Goal: Task Accomplishment & Management: Manage account settings

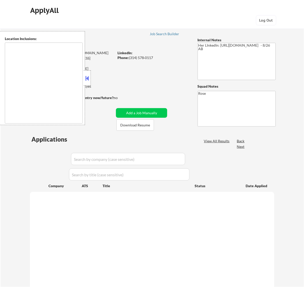
select select ""pending""
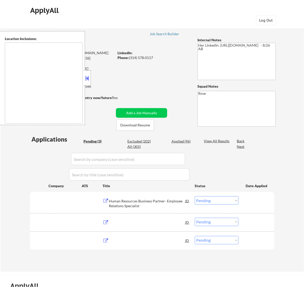
type textarea "St. Louis, MO Clayton, MO Maplewood, MO Richmond Heights, MO University City, M…"
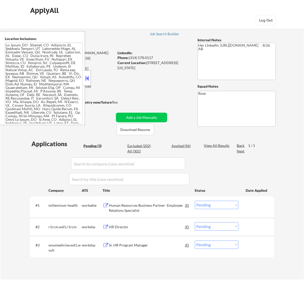
click at [90, 80] on div at bounding box center [87, 77] width 7 height 15
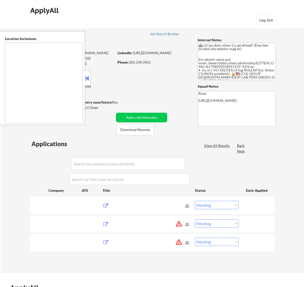
select select ""pending""
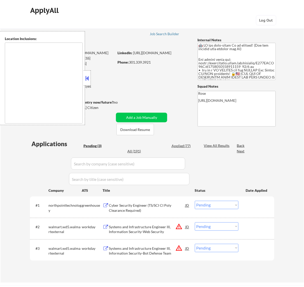
type textarea "Arlington, VA Alexandria, VA Bethesda, MD Silver Spring, MD Falls Church, VA Co…"
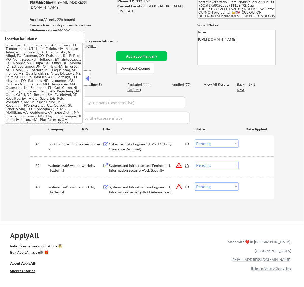
scroll to position [63, 0]
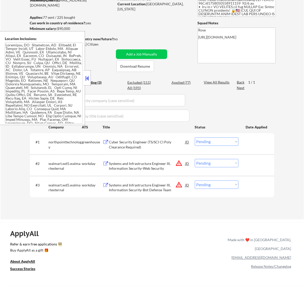
click at [89, 75] on button at bounding box center [87, 78] width 6 height 8
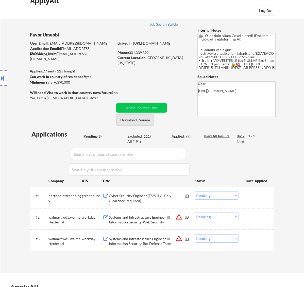
scroll to position [0, 0]
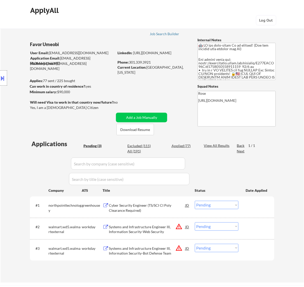
click at [152, 207] on div "Cyber Security Engineer (TS/SCI CI Poly Clearance Required)" at bounding box center [147, 208] width 77 height 10
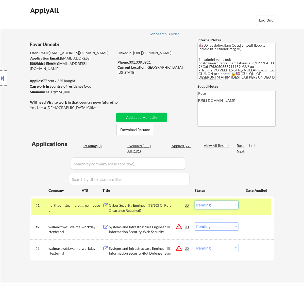
click at [220, 207] on select "Choose an option... Pending Applied Excluded (Questions) Excluded (Expired) Exc…" at bounding box center [217, 205] width 44 height 8
click at [195, 201] on select "Choose an option... Pending Applied Excluded (Questions) Excluded (Expired) Exc…" at bounding box center [217, 205] width 44 height 8
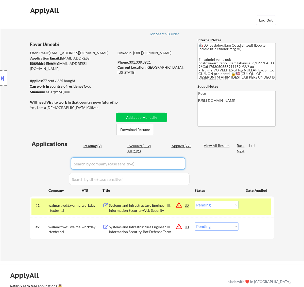
click at [175, 161] on input "input" at bounding box center [128, 164] width 114 height 12
click at [175, 145] on div "Applied (77)" at bounding box center [183, 145] width 25 height 5
select select ""applied""
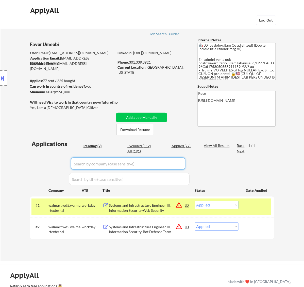
select select ""applied""
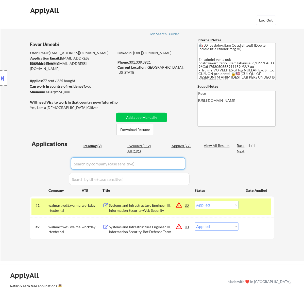
select select ""applied""
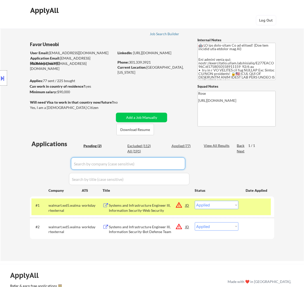
select select ""applied""
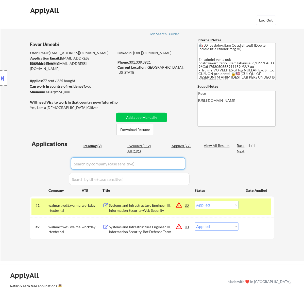
select select ""applied""
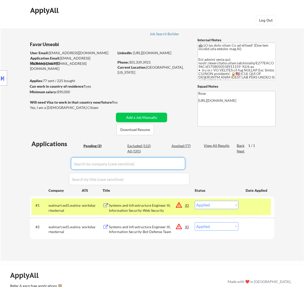
select select ""applied""
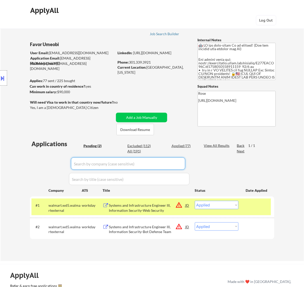
select select ""applied""
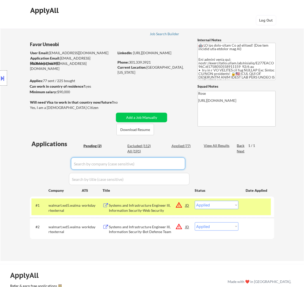
select select ""applied""
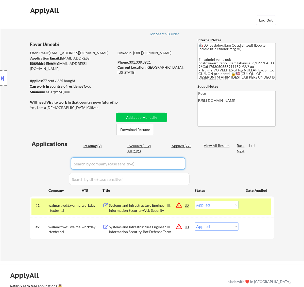
select select ""applied""
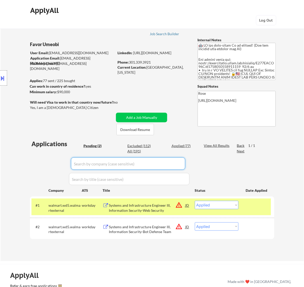
select select ""applied""
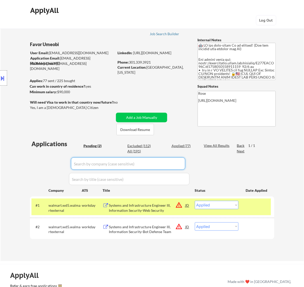
select select ""applied""
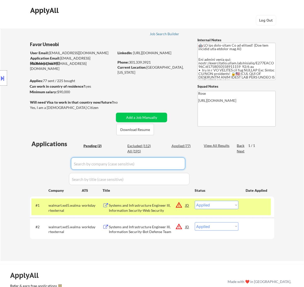
select select ""applied""
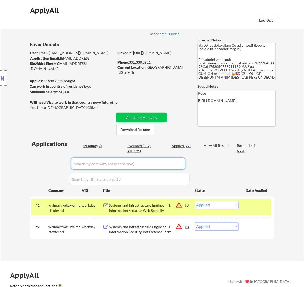
select select ""applied""
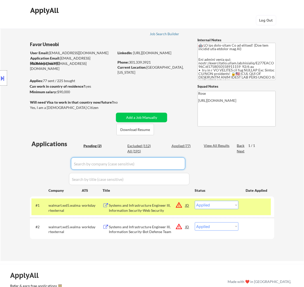
select select ""applied""
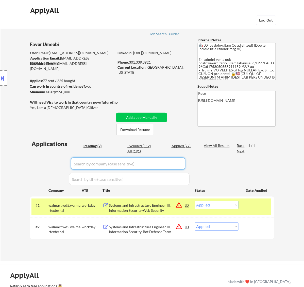
select select ""applied""
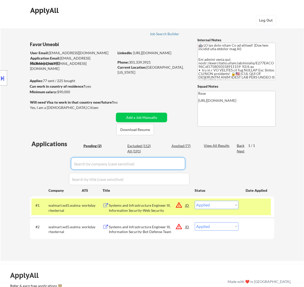
select select ""applied""
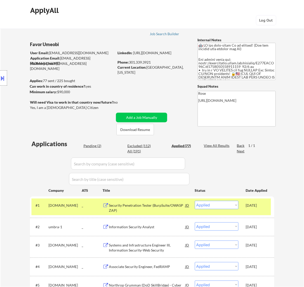
click at [89, 144] on div "Pending (2)" at bounding box center [95, 145] width 25 height 5
select select ""pending""
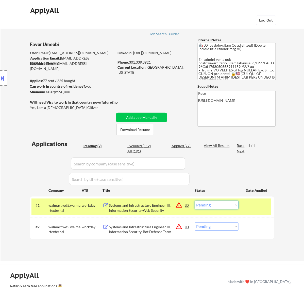
click at [226, 205] on select "Choose an option... Pending Applied Excluded (Questions) Excluded (Expired) Exc…" at bounding box center [217, 205] width 44 height 8
click at [195, 201] on select "Choose an option... Pending Applied Excluded (Questions) Excluded (Expired) Exc…" at bounding box center [217, 205] width 44 height 8
select select ""pending""
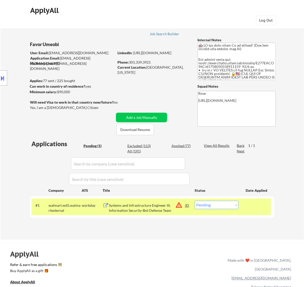
click at [139, 208] on div "Systems and Infrastructure Engineer III, Information Security-Bot Defense Team" at bounding box center [147, 208] width 77 height 10
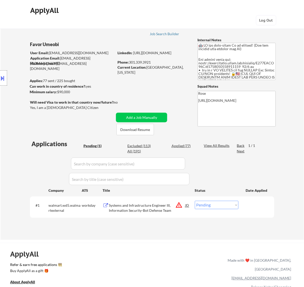
select select ""pending""
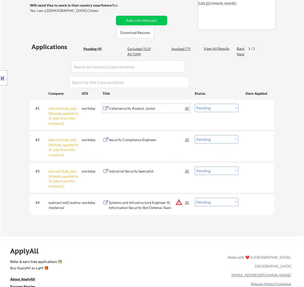
scroll to position [127, 0]
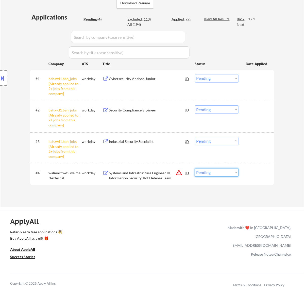
click at [224, 172] on select "Choose an option... Pending Applied Excluded (Questions) Excluded (Expired) Exc…" at bounding box center [217, 172] width 44 height 8
select select ""applied""
click at [195, 168] on select "Choose an option... Pending Applied Excluded (Questions) Excluded (Expired) Exc…" at bounding box center [217, 172] width 44 height 8
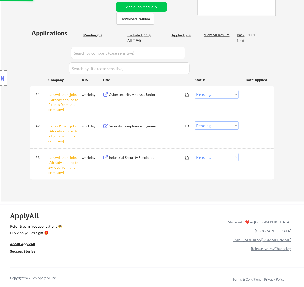
scroll to position [95, 0]
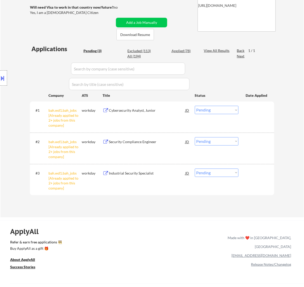
click at [218, 173] on select "Choose an option... Pending Applied Excluded (Questions) Excluded (Expired) Exc…" at bounding box center [217, 173] width 44 height 8
select select ""excluded__other_""
click at [195, 169] on select "Choose an option... Pending Applied Excluded (Questions) Excluded (Expired) Exc…" at bounding box center [217, 173] width 44 height 8
click at [224, 141] on select "Choose an option... Pending Applied Excluded (Questions) Excluded (Expired) Exc…" at bounding box center [217, 141] width 44 height 8
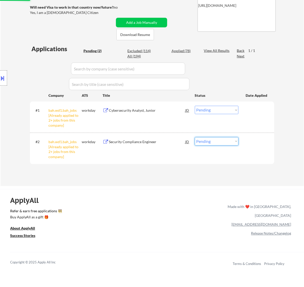
select select ""excluded__other_""
click at [195, 137] on select "Choose an option... Pending Applied Excluded (Questions) Excluded (Expired) Exc…" at bounding box center [217, 141] width 44 height 8
click at [225, 109] on select "Choose an option... Pending Applied Excluded (Questions) Excluded (Expired) Exc…" at bounding box center [217, 110] width 44 height 8
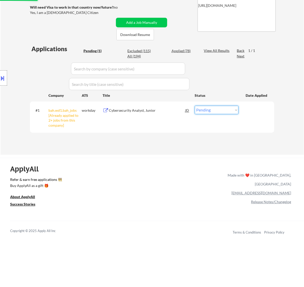
select select ""excluded__other_""
click at [195, 106] on select "Choose an option... Pending Applied Excluded (Questions) Excluded (Expired) Exc…" at bounding box center [217, 110] width 44 height 8
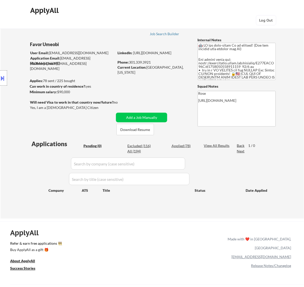
scroll to position [32, 0]
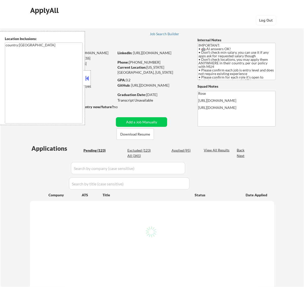
select select ""pending""
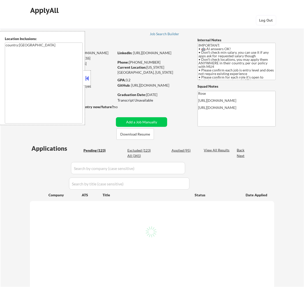
select select ""pending""
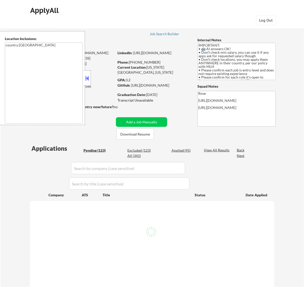
select select ""pending""
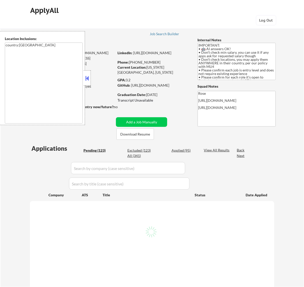
select select ""pending""
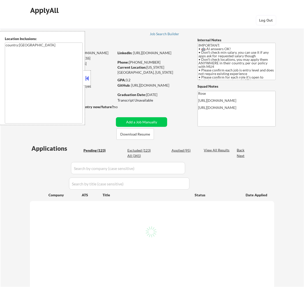
select select ""pending""
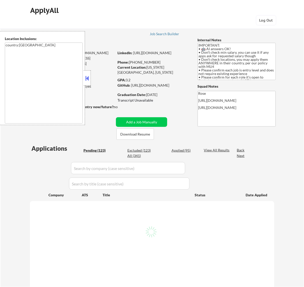
select select ""pending""
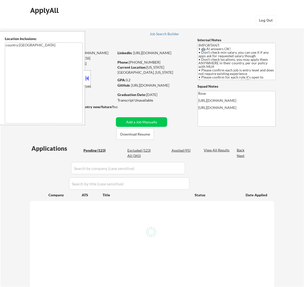
select select ""pending""
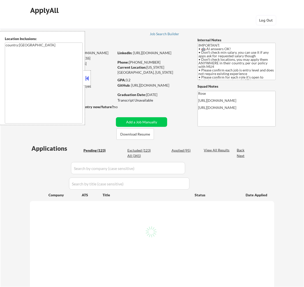
select select ""pending""
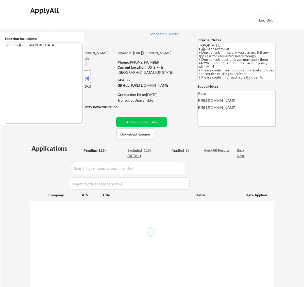
select select ""pending""
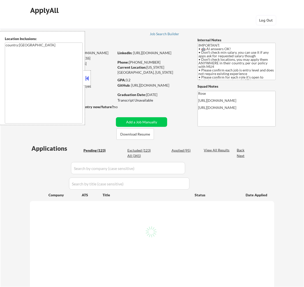
select select ""pending""
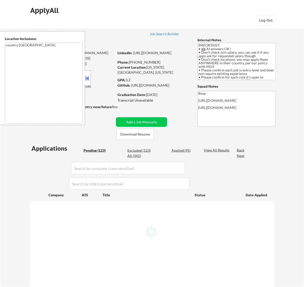
select select ""pending""
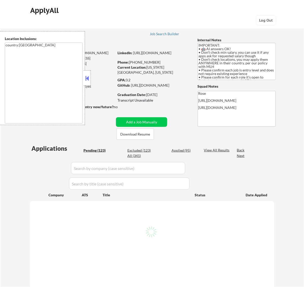
select select ""pending""
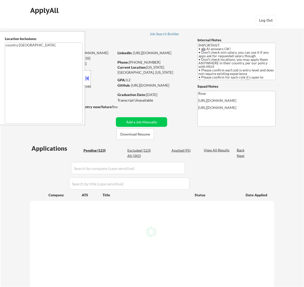
select select ""pending""
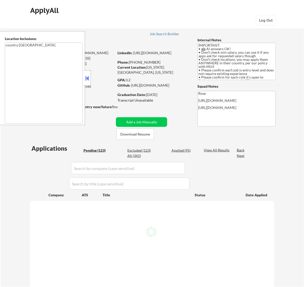
select select ""pending""
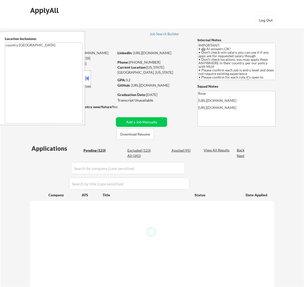
select select ""pending""
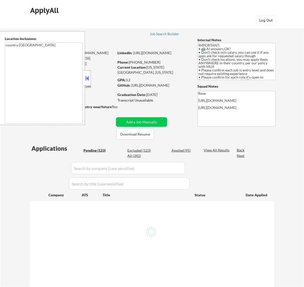
select select ""pending""
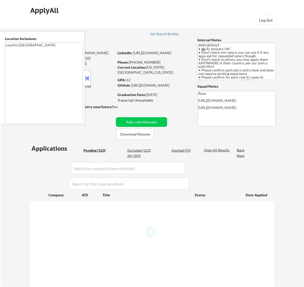
select select ""pending""
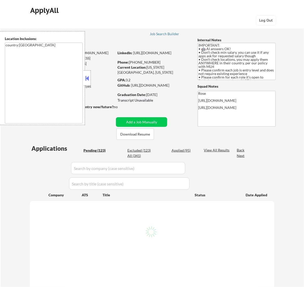
select select ""pending""
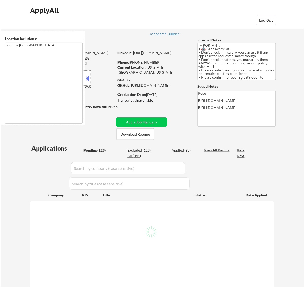
select select ""pending""
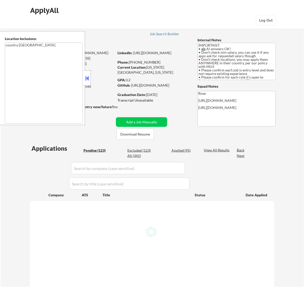
select select ""pending""
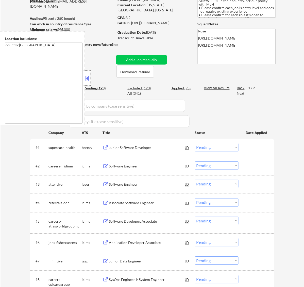
scroll to position [63, 0]
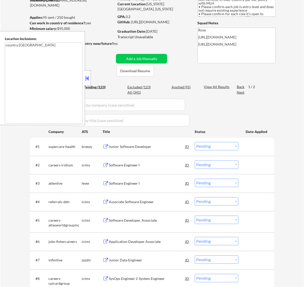
click at [88, 77] on button at bounding box center [87, 78] width 6 height 8
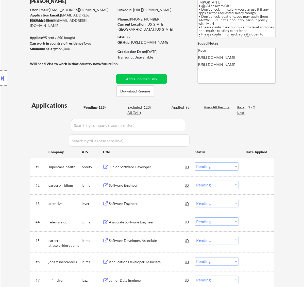
scroll to position [32, 0]
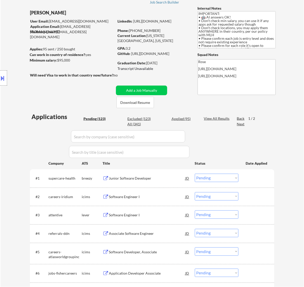
click at [158, 182] on div "Junior Software Developer" at bounding box center [147, 178] width 77 height 9
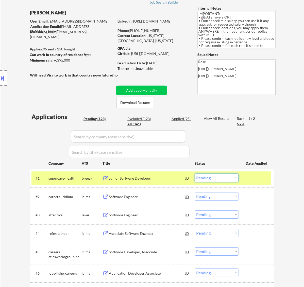
click at [236, 177] on select "Choose an option... Pending Applied Excluded (Questions) Excluded (Expired) Exc…" at bounding box center [217, 178] width 44 height 8
click at [195, 174] on select "Choose an option... Pending Applied Excluded (Questions) Excluded (Expired) Exc…" at bounding box center [217, 178] width 44 height 8
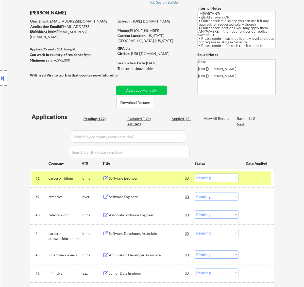
click at [152, 178] on div "Software Engineer I" at bounding box center [147, 178] width 77 height 5
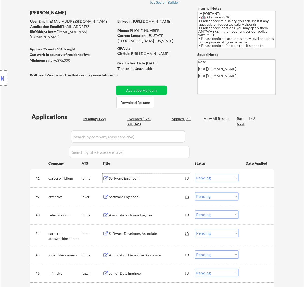
click at [219, 177] on select "Choose an option... Pending Applied Excluded (Questions) Excluded (Expired) Exc…" at bounding box center [217, 178] width 44 height 8
click at [195, 174] on select "Choose an option... Pending Applied Excluded (Questions) Excluded (Expired) Exc…" at bounding box center [217, 178] width 44 height 8
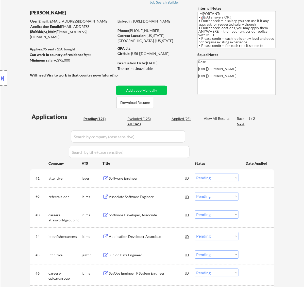
click at [165, 176] on div "Software Engineer I" at bounding box center [147, 178] width 77 height 5
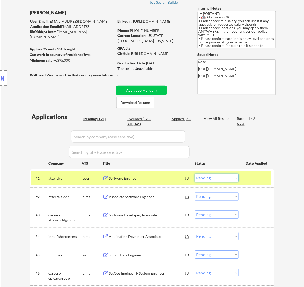
click at [218, 177] on select "Choose an option... Pending Applied Excluded (Questions) Excluded (Expired) Exc…" at bounding box center [217, 178] width 44 height 8
click at [195, 174] on select "Choose an option... Pending Applied Excluded (Questions) Excluded (Expired) Exc…" at bounding box center [217, 178] width 44 height 8
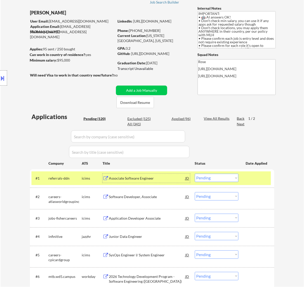
click at [156, 179] on div "Associate Software Engineer" at bounding box center [147, 178] width 77 height 5
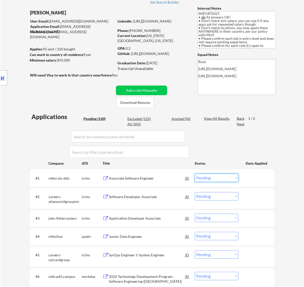
click at [217, 177] on select "Choose an option... Pending Applied Excluded (Questions) Excluded (Expired) Exc…" at bounding box center [217, 178] width 44 height 8
click at [195, 174] on select "Choose an option... Pending Applied Excluded (Questions) Excluded (Expired) Exc…" at bounding box center [217, 178] width 44 height 8
select select ""pending""
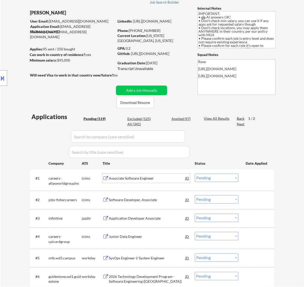
click at [154, 177] on div "Associate Software Engineer" at bounding box center [147, 178] width 77 height 5
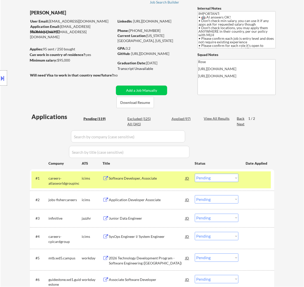
select select ""pending""
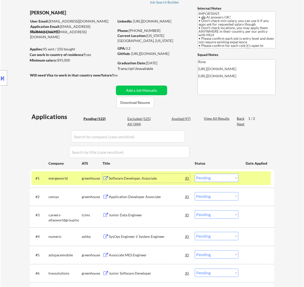
click at [234, 179] on select "Choose an option... Pending Applied Excluded (Questions) Excluded (Expired) Exc…" at bounding box center [217, 178] width 44 height 8
click at [195, 174] on select "Choose an option... Pending Applied Excluded (Questions) Excluded (Expired) Exc…" at bounding box center [217, 178] width 44 height 8
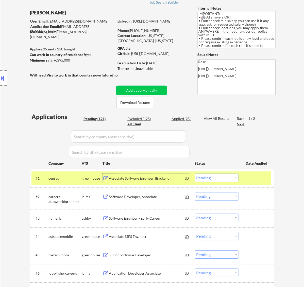
click at [171, 179] on div "Associate Software Engineer, (Backend)" at bounding box center [147, 178] width 77 height 5
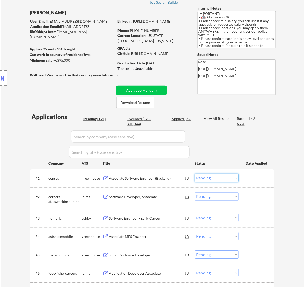
click at [207, 176] on select "Choose an option... Pending Applied Excluded (Questions) Excluded (Expired) Exc…" at bounding box center [217, 178] width 44 height 8
click at [195, 174] on select "Choose an option... Pending Applied Excluded (Questions) Excluded (Expired) Exc…" at bounding box center [217, 178] width 44 height 8
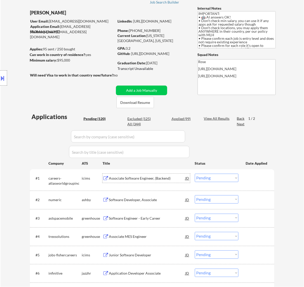
click at [149, 174] on div "Associate Software Engineer, (Backend)" at bounding box center [147, 178] width 77 height 9
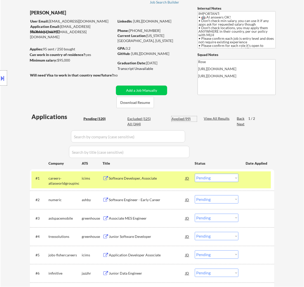
click at [180, 116] on div "Applied (99)" at bounding box center [183, 118] width 25 height 5
select select ""applied""
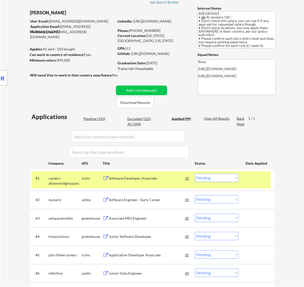
select select ""applied""
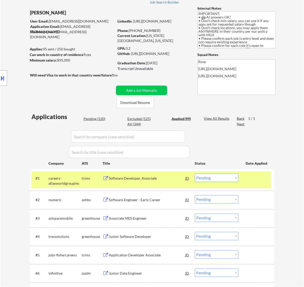
select select ""applied""
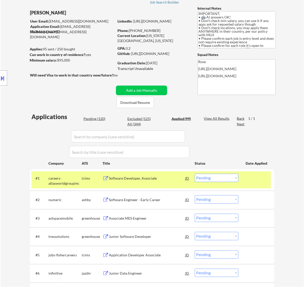
select select ""applied""
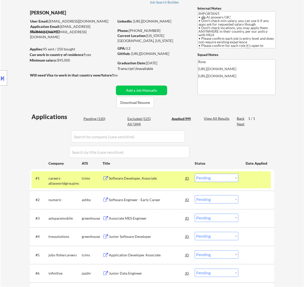
select select ""applied""
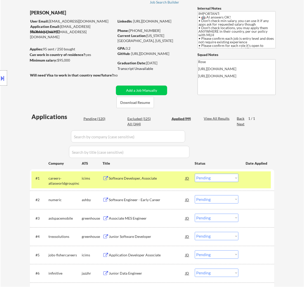
select select ""applied""
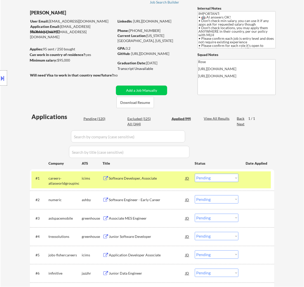
select select ""applied""
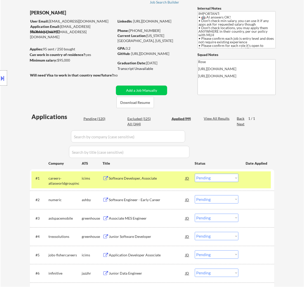
select select ""applied""
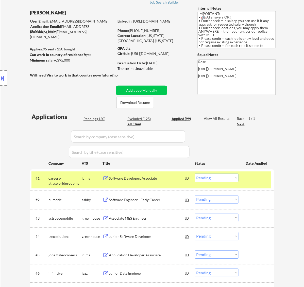
select select ""applied""
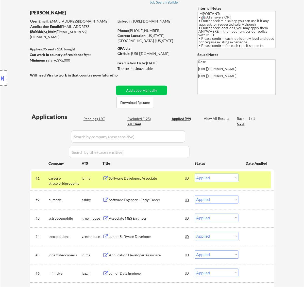
select select ""applied""
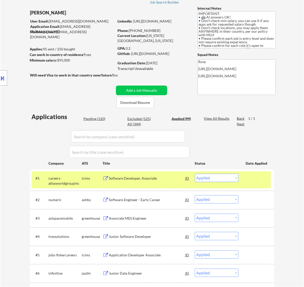
select select ""applied""
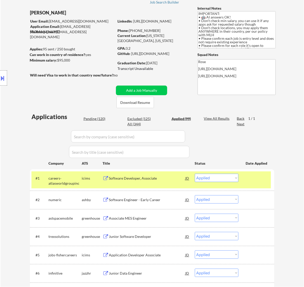
select select ""applied""
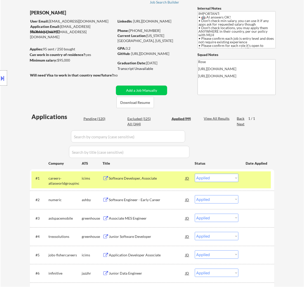
select select ""applied""
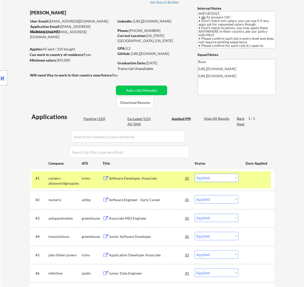
select select ""applied""
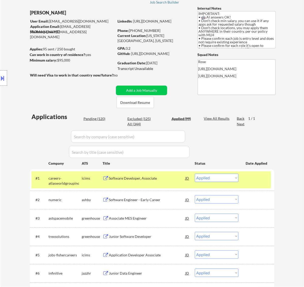
select select ""applied""
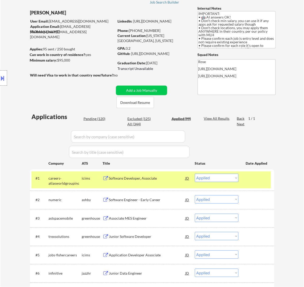
select select ""applied""
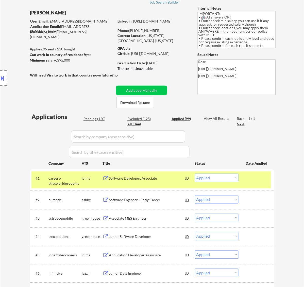
select select ""applied""
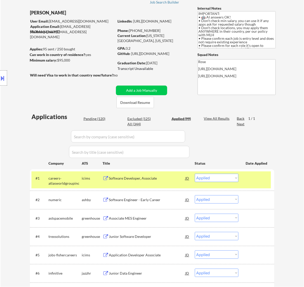
select select ""applied""
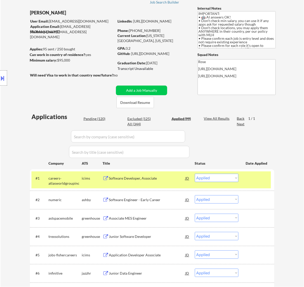
select select ""applied""
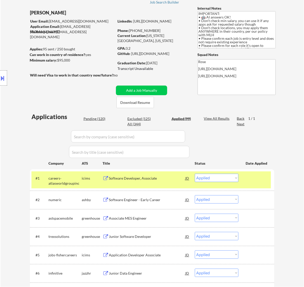
select select ""applied""
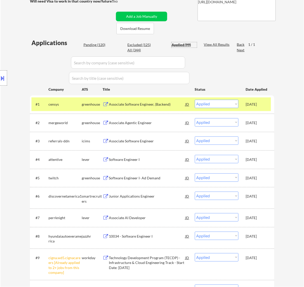
scroll to position [95, 0]
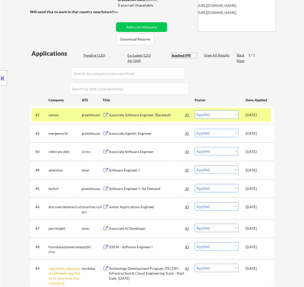
click at [98, 54] on div "Pending (120)" at bounding box center [95, 55] width 25 height 5
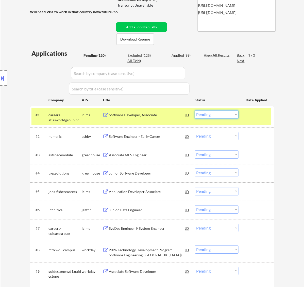
click at [218, 114] on select "Choose an option... Pending Applied Excluded (Questions) Excluded (Expired) Exc…" at bounding box center [217, 114] width 44 height 8
click at [195, 110] on select "Choose an option... Pending Applied Excluded (Questions) Excluded (Expired) Exc…" at bounding box center [217, 114] width 44 height 8
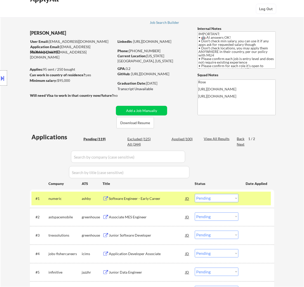
scroll to position [0, 0]
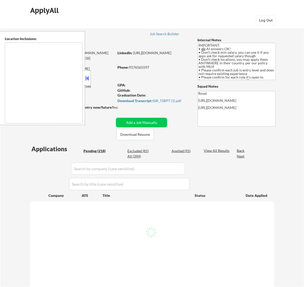
type textarea "country:[GEOGRAPHIC_DATA]"
select select ""pending""
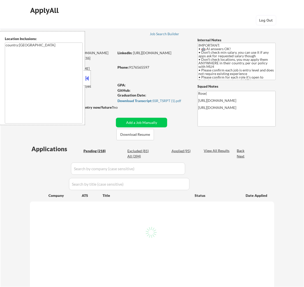
select select ""pending""
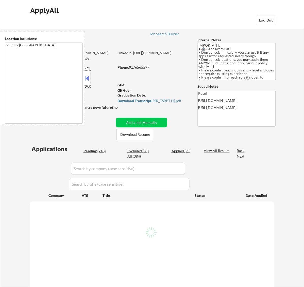
select select ""pending""
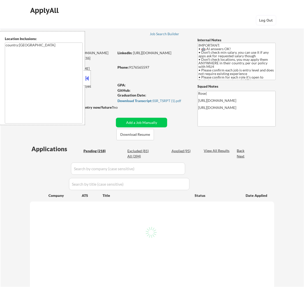
select select ""pending""
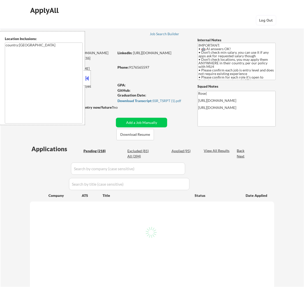
select select ""pending""
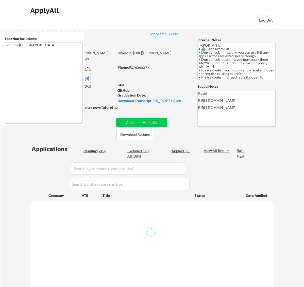
select select ""pending""
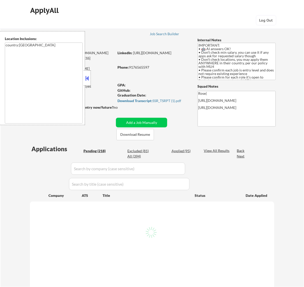
select select ""pending""
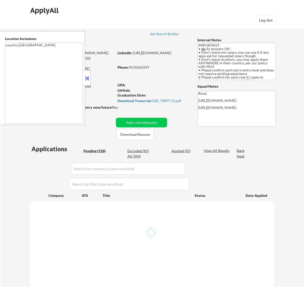
select select ""pending""
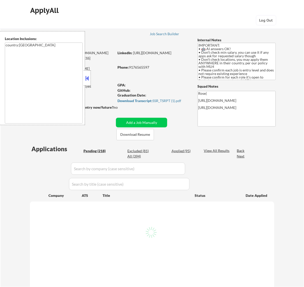
select select ""pending""
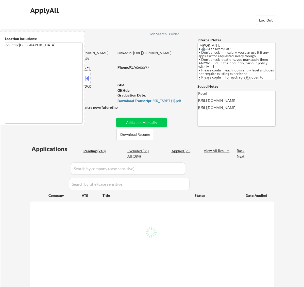
select select ""pending""
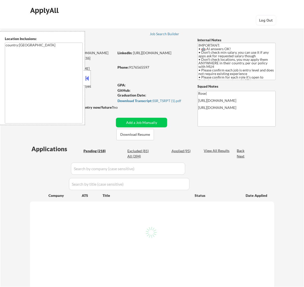
select select ""pending""
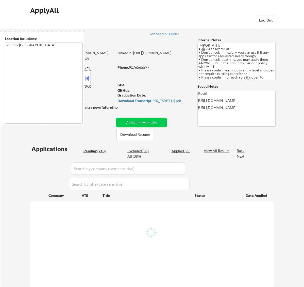
select select ""pending""
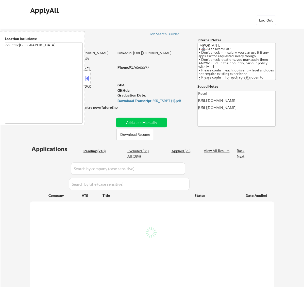
select select ""pending""
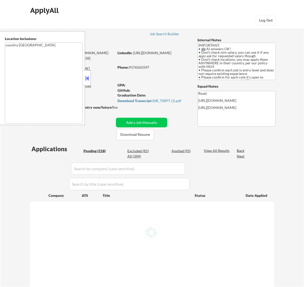
select select ""pending""
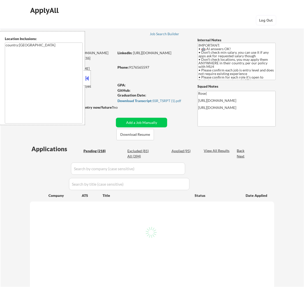
select select ""pending""
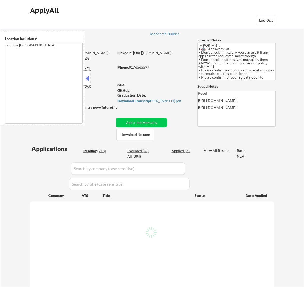
select select ""pending""
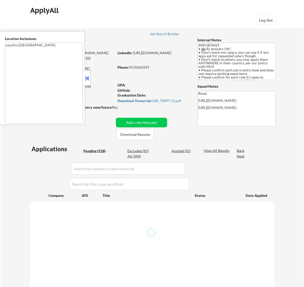
select select ""pending""
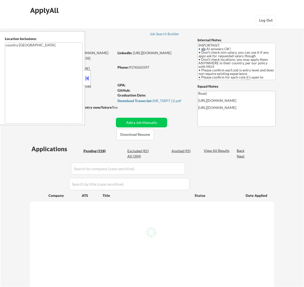
select select ""pending""
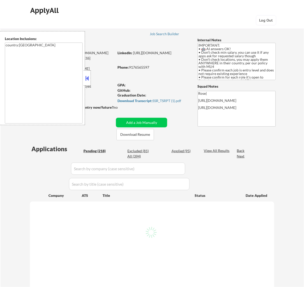
select select ""pending""
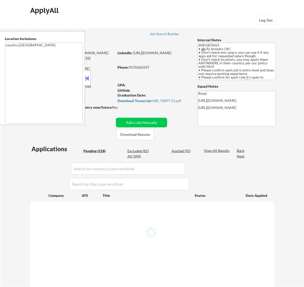
select select ""pending""
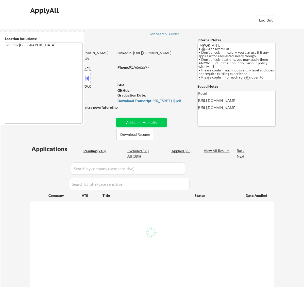
select select ""pending""
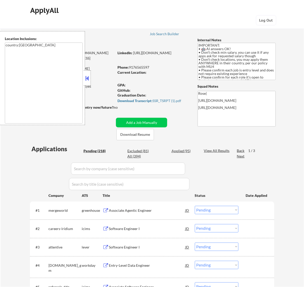
click at [86, 77] on button at bounding box center [87, 78] width 6 height 8
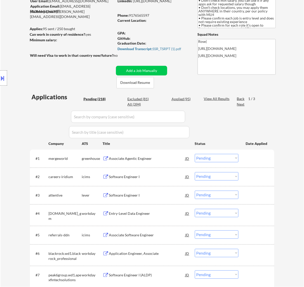
scroll to position [63, 0]
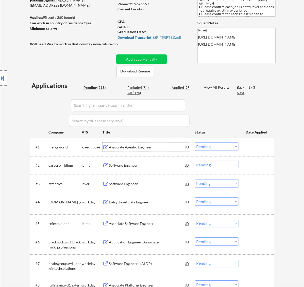
click at [151, 146] on div "Associate Agentic Engineer" at bounding box center [147, 147] width 77 height 5
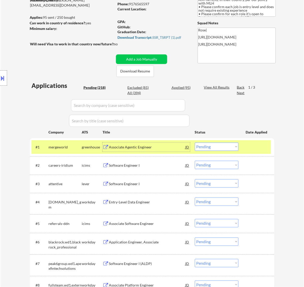
click at [222, 145] on select "Choose an option... Pending Applied Excluded (Questions) Excluded (Expired) Exc…" at bounding box center [217, 147] width 44 height 8
click at [195, 143] on select "Choose an option... Pending Applied Excluded (Questions) Excluded (Expired) Exc…" at bounding box center [217, 147] width 44 height 8
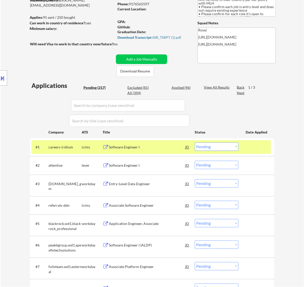
click at [169, 147] on div "Software Engineer I" at bounding box center [147, 147] width 77 height 5
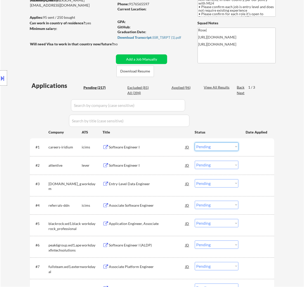
click at [216, 148] on select "Choose an option... Pending Applied Excluded (Questions) Excluded (Expired) Exc…" at bounding box center [217, 147] width 44 height 8
click at [195, 143] on select "Choose an option... Pending Applied Excluded (Questions) Excluded (Expired) Exc…" at bounding box center [217, 147] width 44 height 8
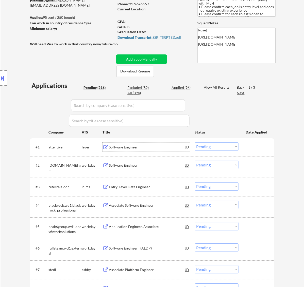
click at [165, 151] on div "Software Engineer I" at bounding box center [147, 147] width 77 height 9
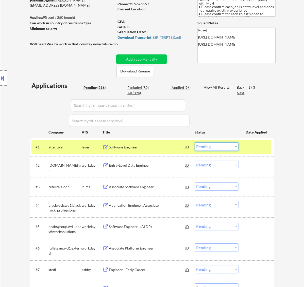
click at [216, 146] on select "Choose an option... Pending Applied Excluded (Questions) Excluded (Expired) Exc…" at bounding box center [217, 147] width 44 height 8
click at [195, 143] on select "Choose an option... Pending Applied Excluded (Questions) Excluded (Expired) Exc…" at bounding box center [217, 147] width 44 height 8
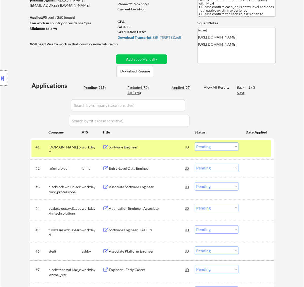
click at [161, 146] on div "Software Engineer I" at bounding box center [147, 147] width 77 height 5
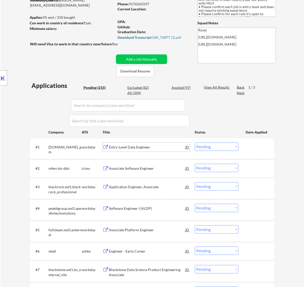
click at [227, 147] on select "Choose an option... Pending Applied Excluded (Questions) Excluded (Expired) Exc…" at bounding box center [217, 147] width 44 height 8
click at [195, 143] on select "Choose an option... Pending Applied Excluded (Questions) Excluded (Expired) Exc…" at bounding box center [217, 147] width 44 height 8
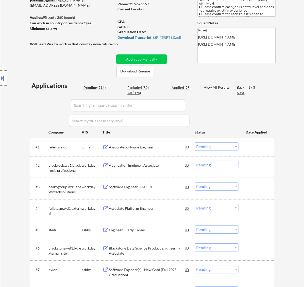
click at [133, 148] on div "Associate Software Engineer" at bounding box center [147, 147] width 77 height 5
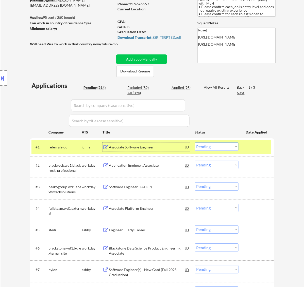
click at [221, 144] on select "Choose an option... Pending Applied Excluded (Questions) Excluded (Expired) Exc…" at bounding box center [217, 147] width 44 height 8
click at [195, 143] on select "Choose an option... Pending Applied Excluded (Questions) Excluded (Expired) Exc…" at bounding box center [217, 147] width 44 height 8
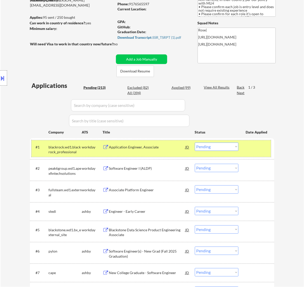
click at [171, 152] on div "#1 blackrock.wd1.blackrock_professional workday Application Engineer, Associate…" at bounding box center [150, 148] width 239 height 17
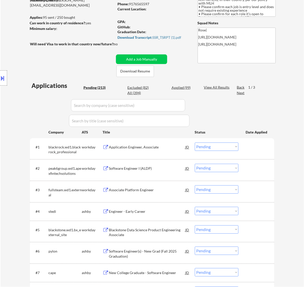
click at [171, 149] on div "Application Engineer, Associate" at bounding box center [147, 147] width 77 height 5
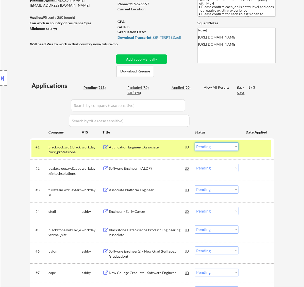
click at [224, 147] on select "Choose an option... Pending Applied Excluded (Questions) Excluded (Expired) Exc…" at bounding box center [217, 147] width 44 height 8
click at [195, 143] on select "Choose an option... Pending Applied Excluded (Questions) Excluded (Expired) Exc…" at bounding box center [217, 147] width 44 height 8
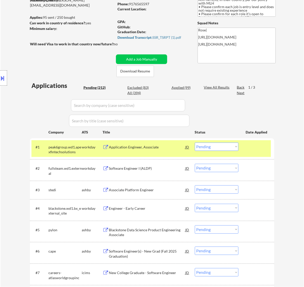
click at [160, 153] on div "#1 peak6group.wd1.apexfintechsolutions workday Application Engineer, Associate …" at bounding box center [150, 148] width 239 height 17
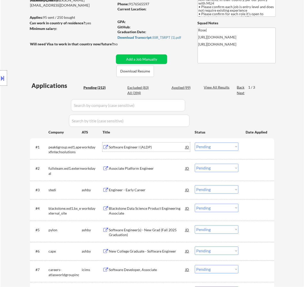
click at [161, 148] on div "Software Engineer I (ALDP)" at bounding box center [147, 147] width 77 height 5
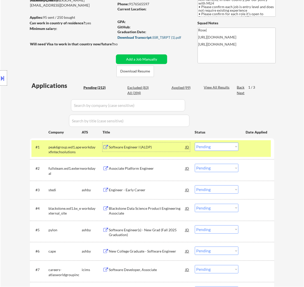
click at [153, 38] on div "Download Transcript: SSR_TSRPT (1).pdf" at bounding box center [152, 38] width 70 height 4
click at [218, 144] on select "Choose an option... Pending Applied Excluded (Questions) Excluded (Expired) Exc…" at bounding box center [217, 147] width 44 height 8
click at [195, 143] on select "Choose an option... Pending Applied Excluded (Questions) Excluded (Expired) Exc…" at bounding box center [217, 147] width 44 height 8
select select ""pending""
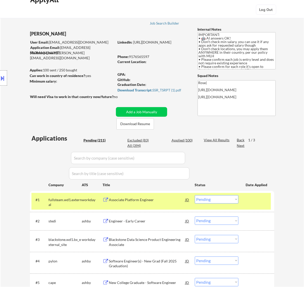
scroll to position [0, 0]
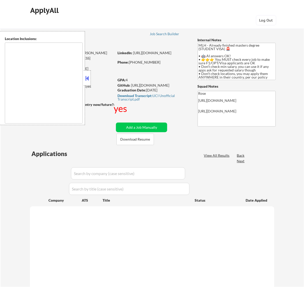
type textarea "country:[GEOGRAPHIC_DATA]"
select select ""pending""
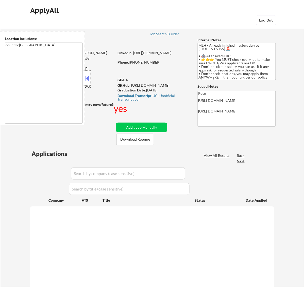
select select ""pending""
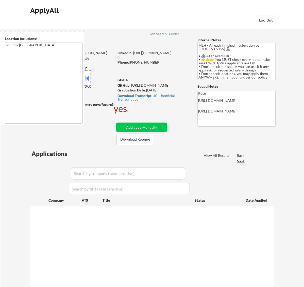
select select ""pending""
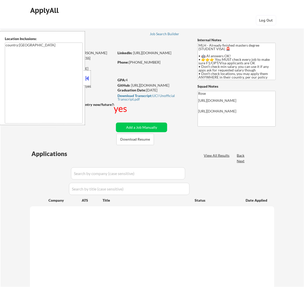
select select ""pending""
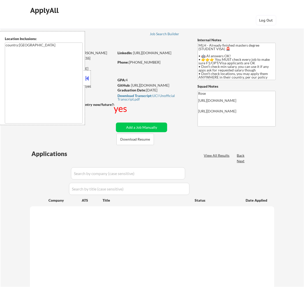
select select ""pending""
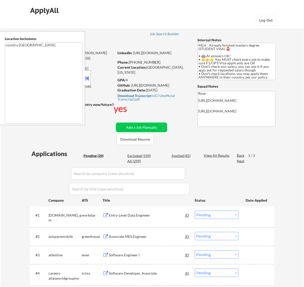
click at [86, 76] on button at bounding box center [87, 78] width 6 height 8
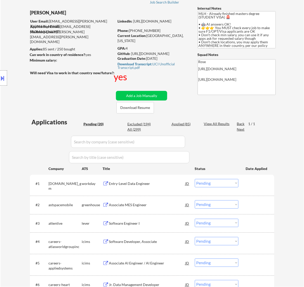
scroll to position [63, 0]
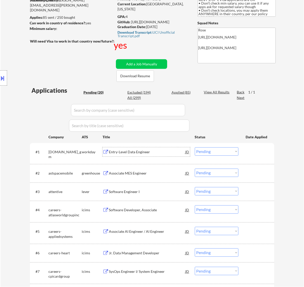
click at [147, 156] on div "Entry-Level Data Engineer" at bounding box center [147, 151] width 77 height 9
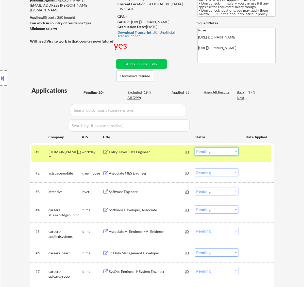
click at [224, 155] on select "Choose an option... Pending Applied Excluded (Questions) Excluded (Expired) Exc…" at bounding box center [217, 151] width 44 height 8
drag, startPoint x: 219, startPoint y: 149, endPoint x: 225, endPoint y: 151, distance: 5.7
click at [219, 149] on select "Choose an option... Pending Applied Excluded (Questions) Excluded (Expired) Exc…" at bounding box center [217, 151] width 44 height 8
click at [227, 152] on select "Choose an option... Pending Applied Excluded (Questions) Excluded (Expired) Exc…" at bounding box center [217, 151] width 44 height 8
click at [195, 147] on select "Choose an option... Pending Applied Excluded (Questions) Excluded (Expired) Exc…" at bounding box center [217, 151] width 44 height 8
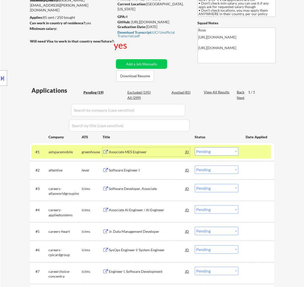
click at [150, 150] on div "Associate MES Engineer" at bounding box center [147, 152] width 77 height 5
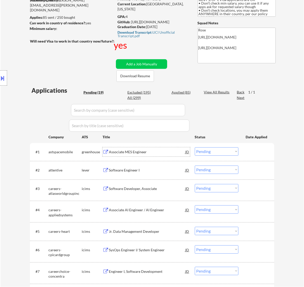
click at [229, 155] on select "Choose an option... Pending Applied Excluded (Questions) Excluded (Expired) Exc…" at bounding box center [217, 151] width 44 height 8
click at [195, 147] on select "Choose an option... Pending Applied Excluded (Questions) Excluded (Expired) Exc…" at bounding box center [217, 151] width 44 height 8
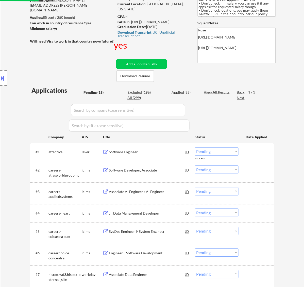
click at [134, 156] on div "Software Engineer I" at bounding box center [147, 151] width 77 height 9
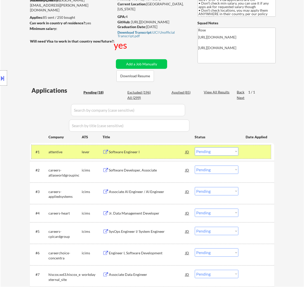
click at [209, 146] on div "#1 attentive lever Software Engineer I JD Choose an option... Pending Applied E…" at bounding box center [150, 152] width 239 height 14
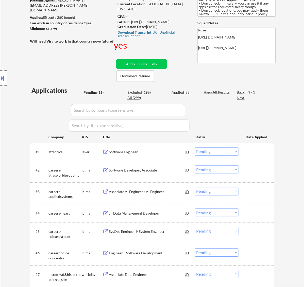
click at [210, 149] on select "Choose an option... Pending Applied Excluded (Questions) Excluded (Expired) Exc…" at bounding box center [217, 151] width 44 height 8
click at [195, 147] on select "Choose an option... Pending Applied Excluded (Questions) Excluded (Expired) Exc…" at bounding box center [217, 151] width 44 height 8
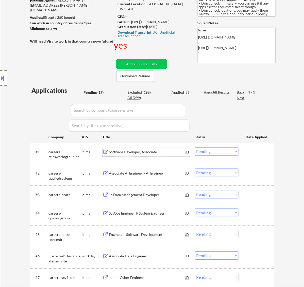
click at [158, 152] on div "Software Developer, Associate" at bounding box center [147, 152] width 77 height 5
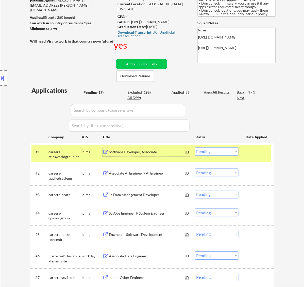
click at [210, 151] on select "Choose an option... Pending Applied Excluded (Questions) Excluded (Expired) Exc…" at bounding box center [217, 151] width 44 height 8
click at [195, 147] on select "Choose an option... Pending Applied Excluded (Questions) Excluded (Expired) Exc…" at bounding box center [217, 151] width 44 height 8
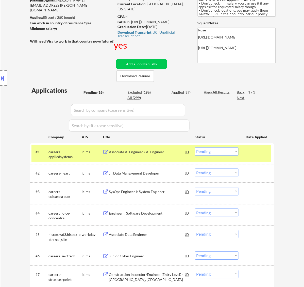
click at [165, 156] on div "#1 careers-appliedsystems icims Associate AI Engineer / AI Engineer JD Choose a…" at bounding box center [150, 153] width 239 height 17
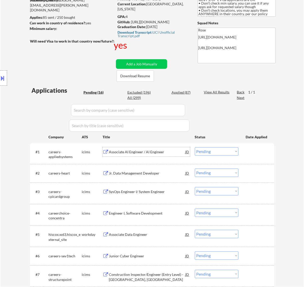
click at [167, 153] on div "Associate AI Engineer / AI Engineer" at bounding box center [147, 152] width 77 height 5
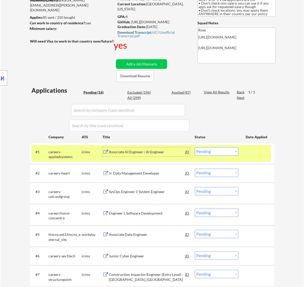
click at [222, 149] on select "Choose an option... Pending Applied Excluded (Questions) Excluded (Expired) Exc…" at bounding box center [217, 151] width 44 height 8
click at [195, 147] on select "Choose an option... Pending Applied Excluded (Questions) Excluded (Expired) Exc…" at bounding box center [217, 151] width 44 height 8
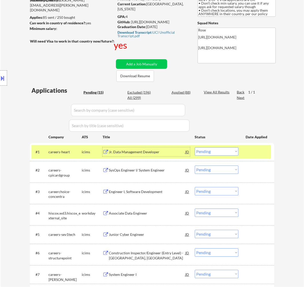
click at [162, 151] on div "Jr. Data Management Developer" at bounding box center [147, 152] width 77 height 5
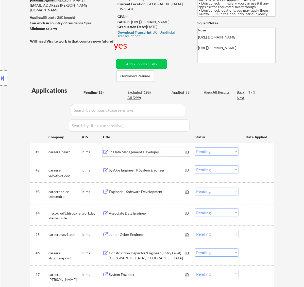
click at [219, 148] on select "Choose an option... Pending Applied Excluded (Questions) Excluded (Expired) Exc…" at bounding box center [217, 151] width 44 height 8
click at [195, 147] on select "Choose an option... Pending Applied Excluded (Questions) Excluded (Expired) Exc…" at bounding box center [217, 151] width 44 height 8
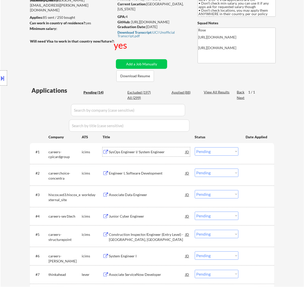
click at [156, 153] on div "SysOps Engineer I/ System Engineer" at bounding box center [147, 152] width 77 height 5
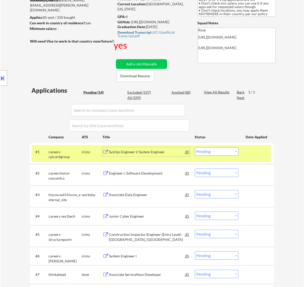
click at [226, 150] on select "Choose an option... Pending Applied Excluded (Questions) Excluded (Expired) Exc…" at bounding box center [217, 151] width 44 height 8
click at [195, 147] on select "Choose an option... Pending Applied Excluded (Questions) Excluded (Expired) Exc…" at bounding box center [217, 151] width 44 height 8
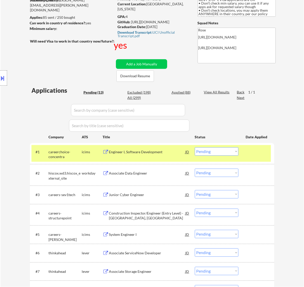
click at [171, 152] on div "Engineer I, Software Development" at bounding box center [147, 152] width 77 height 5
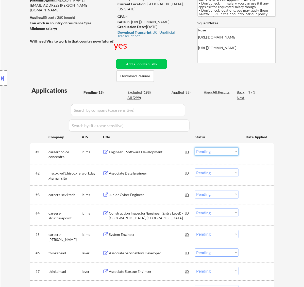
click at [214, 152] on select "Choose an option... Pending Applied Excluded (Questions) Excluded (Expired) Exc…" at bounding box center [217, 151] width 44 height 8
click at [195, 147] on select "Choose an option... Pending Applied Excluded (Questions) Excluded (Expired) Exc…" at bounding box center [217, 151] width 44 height 8
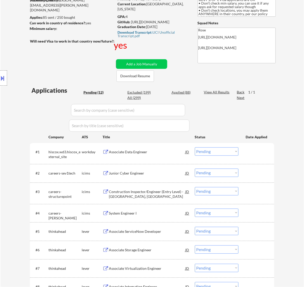
click at [160, 155] on div "Associate Data Engineer" at bounding box center [147, 151] width 77 height 9
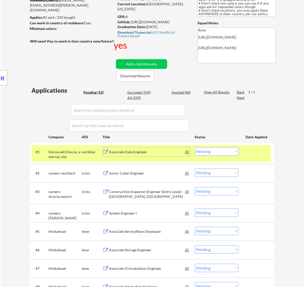
click at [224, 148] on select "Choose an option... Pending Applied Excluded (Questions) Excluded (Expired) Exc…" at bounding box center [217, 151] width 44 height 8
click at [195, 147] on select "Choose an option... Pending Applied Excluded (Questions) Excluded (Expired) Exc…" at bounding box center [217, 151] width 44 height 8
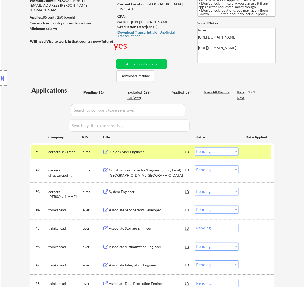
click at [165, 151] on div "Junior Cyber Engineer" at bounding box center [147, 152] width 77 height 5
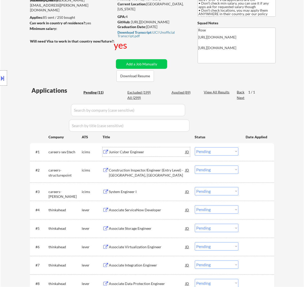
click at [223, 149] on select "Choose an option... Pending Applied Excluded (Questions) Excluded (Expired) Exc…" at bounding box center [217, 151] width 44 height 8
click at [195, 147] on select "Choose an option... Pending Applied Excluded (Questions) Excluded (Expired) Exc…" at bounding box center [217, 151] width 44 height 8
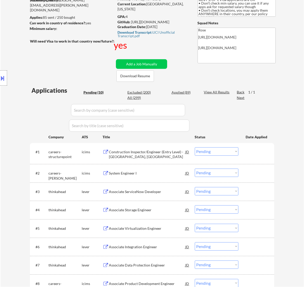
click at [150, 150] on div "Construction Inspector/Engineer (Entry Level) - [GEOGRAPHIC_DATA], [GEOGRAPHIC_…" at bounding box center [147, 155] width 77 height 10
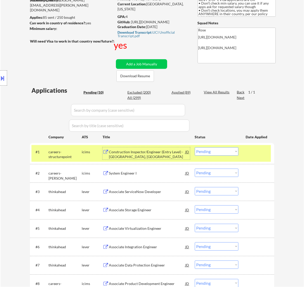
click at [226, 151] on select "Choose an option... Pending Applied Excluded (Questions) Excluded (Expired) Exc…" at bounding box center [217, 151] width 44 height 8
click at [195, 147] on select "Choose an option... Pending Applied Excluded (Questions) Excluded (Expired) Exc…" at bounding box center [217, 151] width 44 height 8
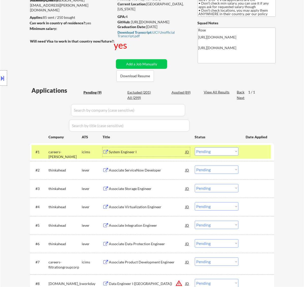
click at [164, 153] on div "System Engineer I" at bounding box center [147, 152] width 77 height 5
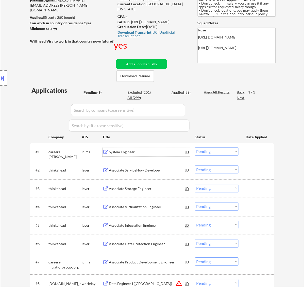
click at [217, 151] on select "Choose an option... Pending Applied Excluded (Questions) Excluded (Expired) Exc…" at bounding box center [217, 151] width 44 height 8
click at [195, 147] on select "Choose an option... Pending Applied Excluded (Questions) Excluded (Expired) Exc…" at bounding box center [217, 151] width 44 height 8
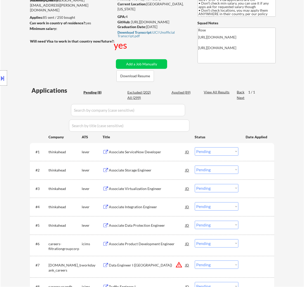
click at [161, 154] on div "Associate ServiceNow Developer" at bounding box center [147, 152] width 77 height 5
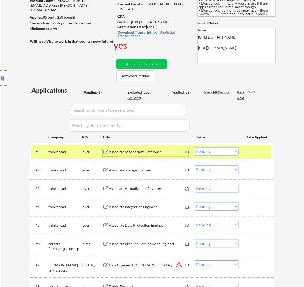
click at [220, 147] on select "Choose an option... Pending Applied Excluded (Questions) Excluded (Expired) Exc…" at bounding box center [217, 151] width 44 height 8
click at [195, 147] on select "Choose an option... Pending Applied Excluded (Questions) Excluded (Expired) Exc…" at bounding box center [217, 151] width 44 height 8
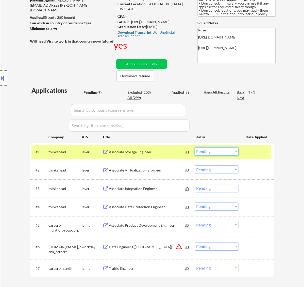
click at [234, 151] on select "Choose an option... Pending Applied Excluded (Questions) Excluded (Expired) Exc…" at bounding box center [217, 151] width 44 height 8
click at [195, 147] on select "Choose an option... Pending Applied Excluded (Questions) Excluded (Expired) Exc…" at bounding box center [217, 151] width 44 height 8
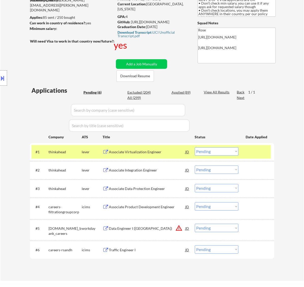
click at [233, 150] on select "Choose an option... Pending Applied Excluded (Questions) Excluded (Expired) Exc…" at bounding box center [217, 151] width 44 height 8
click at [195, 147] on select "Choose an option... Pending Applied Excluded (Questions) Excluded (Expired) Exc…" at bounding box center [217, 151] width 44 height 8
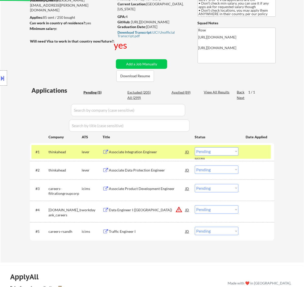
click at [229, 152] on select "Choose an option... Pending Applied Excluded (Questions) Excluded (Expired) Exc…" at bounding box center [217, 151] width 44 height 8
click at [195, 147] on select "Choose an option... Pending Applied Excluded (Questions) Excluded (Expired) Exc…" at bounding box center [217, 151] width 44 height 8
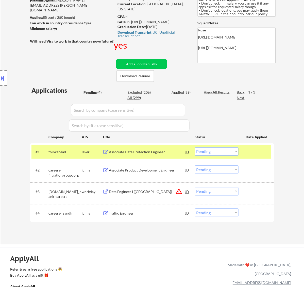
click at [231, 152] on select "Choose an option... Pending Applied Excluded (Questions) Excluded (Expired) Exc…" at bounding box center [217, 151] width 44 height 8
click at [195, 147] on select "Choose an option... Pending Applied Excluded (Questions) Excluded (Expired) Exc…" at bounding box center [217, 151] width 44 height 8
select select ""pending""
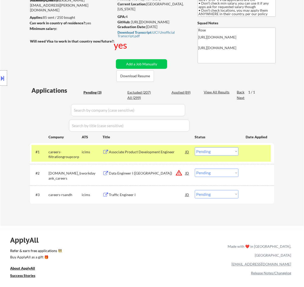
click at [148, 151] on div "Associate Product Development Engineer" at bounding box center [147, 152] width 77 height 5
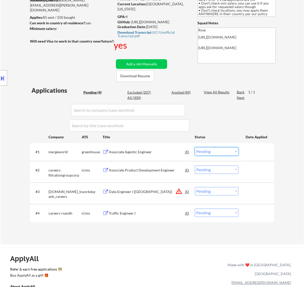
click at [215, 153] on select "Choose an option... Pending Applied Excluded (Questions) Excluded (Expired) Exc…" at bounding box center [217, 151] width 44 height 8
click at [292, 183] on div "← Return to /applysquad Mailslurp Inbox Job Search Builder Jenny Cheng User Ema…" at bounding box center [152, 101] width 303 height 288
click at [221, 171] on select "Choose an option... Pending Applied Excluded (Questions) Excluded (Expired) Exc…" at bounding box center [217, 170] width 44 height 8
click at [195, 166] on select "Choose an option... Pending Applied Excluded (Questions) Excluded (Expired) Exc…" at bounding box center [217, 170] width 44 height 8
select select ""pending""
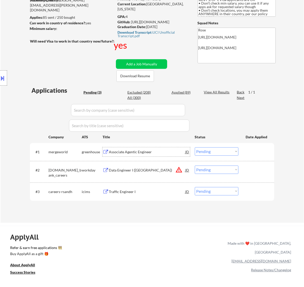
click at [153, 154] on div "Associate Agentic Engineer" at bounding box center [147, 152] width 77 height 5
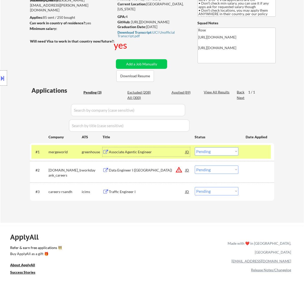
click at [236, 150] on select "Choose an option... Pending Applied Excluded (Questions) Excluded (Expired) Exc…" at bounding box center [217, 151] width 44 height 8
click at [195, 147] on select "Choose an option... Pending Applied Excluded (Questions) Excluded (Expired) Exc…" at bounding box center [217, 151] width 44 height 8
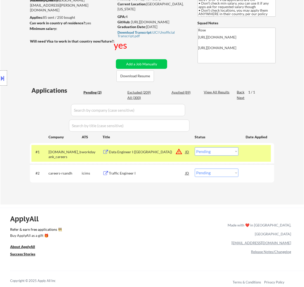
click at [157, 158] on div "#1 td.wd3.td_bank_careers workday Data Engineer I (US) JD warning_amber Choose …" at bounding box center [150, 153] width 239 height 17
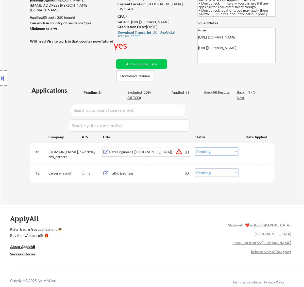
click at [159, 155] on div "Data Engineer I (US)" at bounding box center [147, 151] width 77 height 9
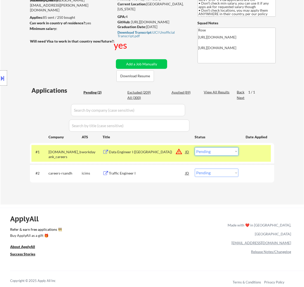
click at [221, 151] on select "Choose an option... Pending Applied Excluded (Questions) Excluded (Expired) Exc…" at bounding box center [217, 151] width 44 height 8
click at [195, 147] on select "Choose an option... Pending Applied Excluded (Questions) Excluded (Expired) Exc…" at bounding box center [217, 151] width 44 height 8
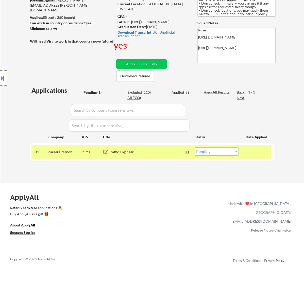
click at [168, 153] on div "Traffic Engineer I" at bounding box center [147, 152] width 77 height 5
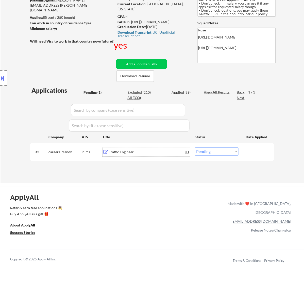
click at [228, 154] on select "Choose an option... Pending Applied Excluded (Questions) Excluded (Expired) Exc…" at bounding box center [217, 151] width 44 height 8
click at [195, 147] on select "Choose an option... Pending Applied Excluded (Questions) Excluded (Expired) Exc…" at bounding box center [217, 151] width 44 height 8
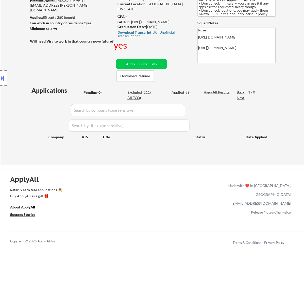
click at [142, 92] on div "Excluded (211)" at bounding box center [139, 92] width 25 height 5
select select ""excluded__bad_match_""
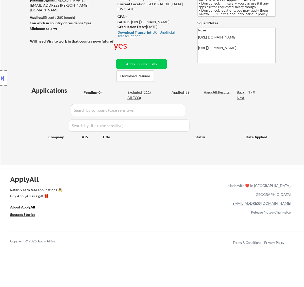
select select ""excluded__bad_match_""
select select ""excluded__other_""
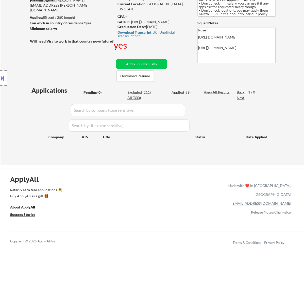
select select ""excluded__bad_match_""
select select ""excluded__expired_""
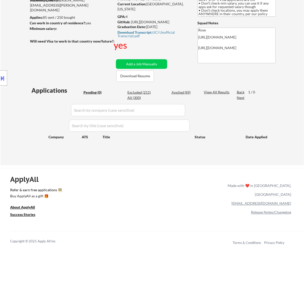
select select ""excluded""
select select ""excluded__bad_match_""
select select ""excluded""
select select ""excluded__bad_match_""
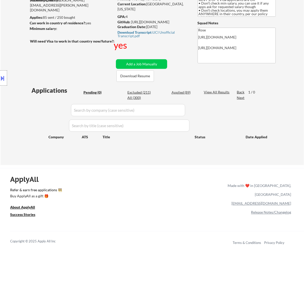
select select ""excluded__bad_match_""
select select ""excluded__expired_""
select select ""excluded__bad_match_""
select select ""excluded__expired_""
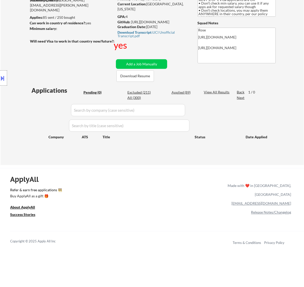
select select ""excluded__expired_""
select select ""excluded__bad_match_""
select select ""excluded__expired_""
select select ""excluded__bad_match_""
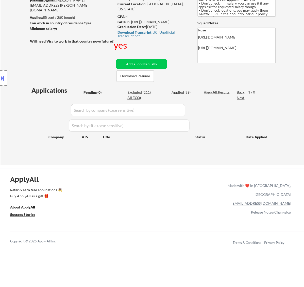
select select ""excluded__bad_match_""
select select ""excluded__expired_""
select select ""excluded__bad_match_""
select select ""excluded__expired_""
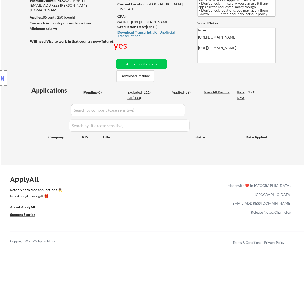
select select ""excluded__expired_""
select select ""excluded__bad_match_""
select select ""excluded__expired_""
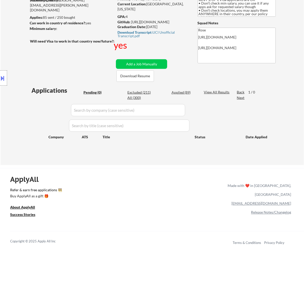
select select ""excluded__expired_""
select select ""excluded__bad_match_""
select select ""excluded""
select select ""excluded__bad_match_""
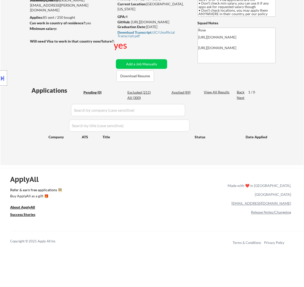
select select ""excluded__expired_""
select select ""excluded__bad_match_""
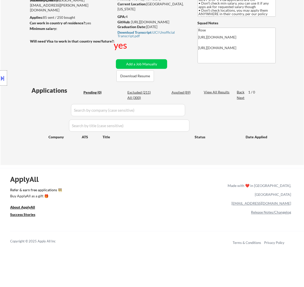
select select ""excluded__expired_""
select select ""excluded__bad_match_""
select select ""excluded__expired_""
select select ""excluded__bad_match_""
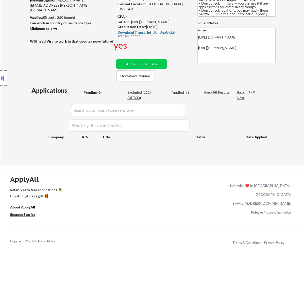
select select ""excluded__expired_""
select select ""excluded__bad_match_""
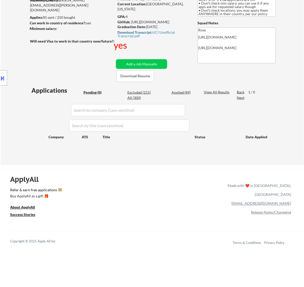
select select ""excluded__expired_""
select select ""excluded__bad_match_""
select select ""excluded__expired_""
select select ""excluded""
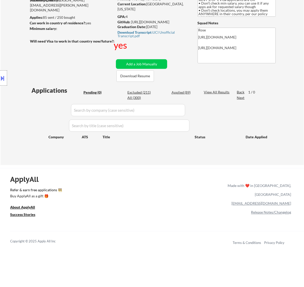
select select ""excluded__expired_""
select select ""excluded__bad_match_""
select select ""excluded__expired_""
select select ""excluded__bad_match_""
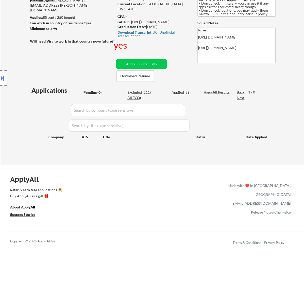
select select ""excluded__bad_match_""
select select ""excluded__expired_""
select select ""excluded__bad_match_""
select select ""excluded__expired_""
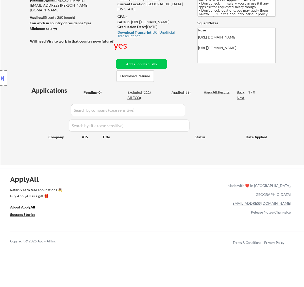
select select ""excluded__bad_match_""
select select ""excluded""
select select ""excluded__bad_match_""
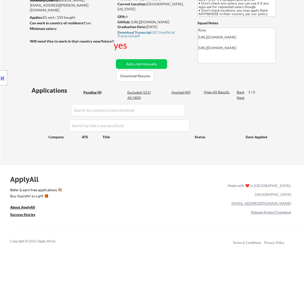
select select ""excluded__bad_match_""
select select ""excluded__expired_""
select select ""excluded__bad_match_""
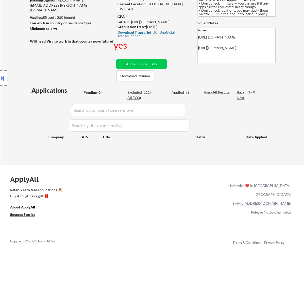
select select ""excluded__expired_""
select select ""excluded__bad_match_""
select select ""excluded""
select select ""excluded__bad_match_""
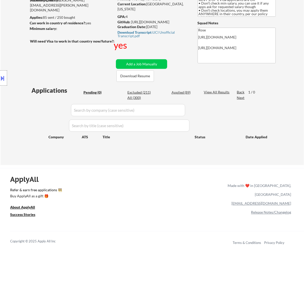
select select ""excluded__bad_match_""
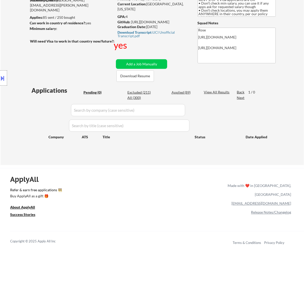
select select ""excluded__bad_match_""
select select ""excluded__expired_""
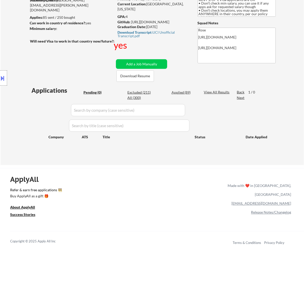
select select ""excluded__expired_""
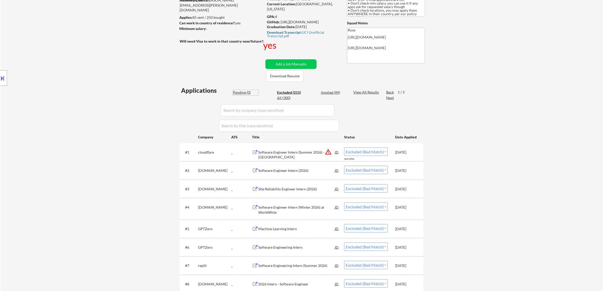
click at [239, 92] on div "Pending (0)" at bounding box center [245, 92] width 25 height 5
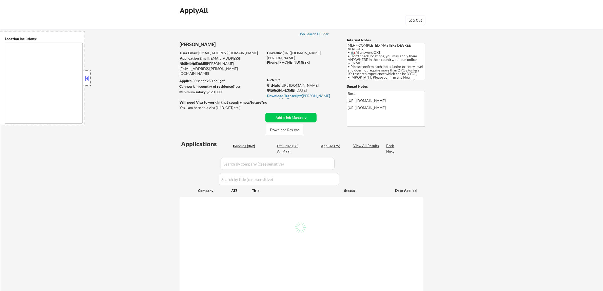
select select ""pending""
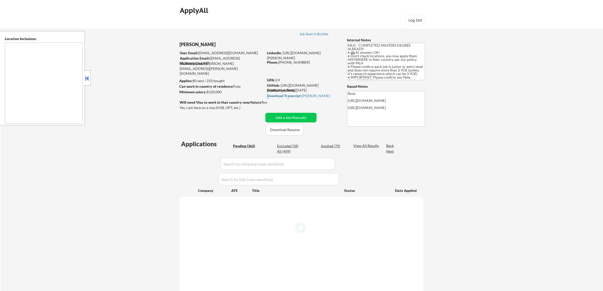
select select ""pending""
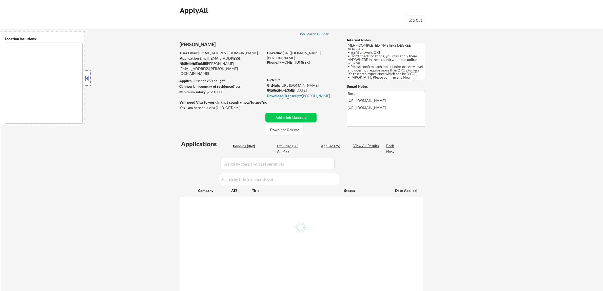
select select ""pending""
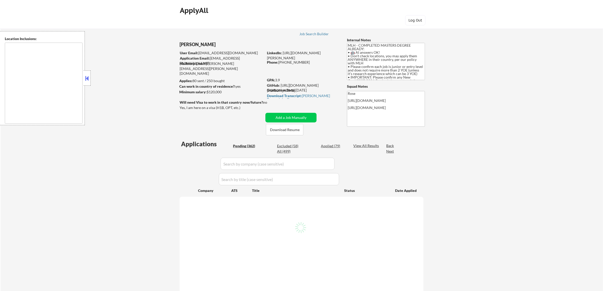
select select ""pending""
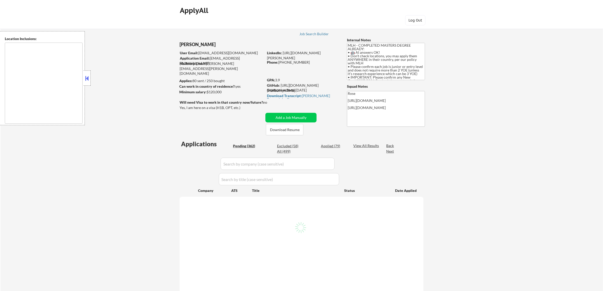
select select ""pending""
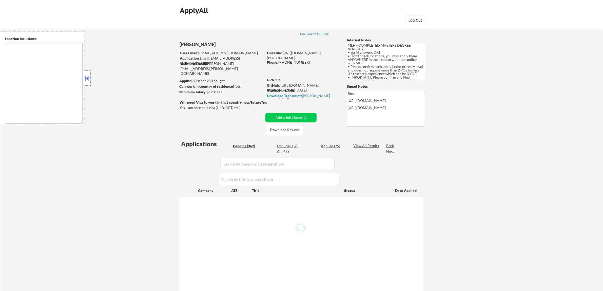
select select ""pending""
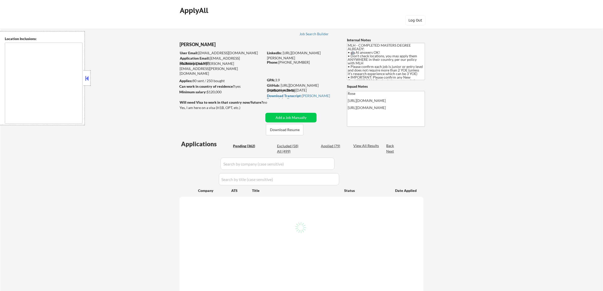
select select ""pending""
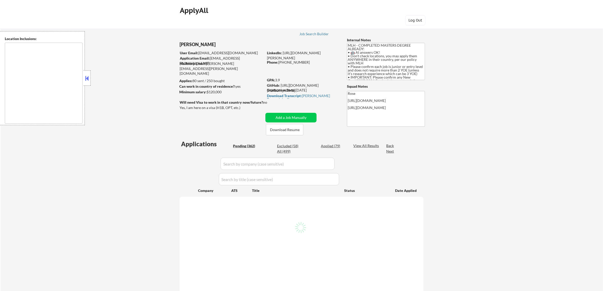
select select ""pending""
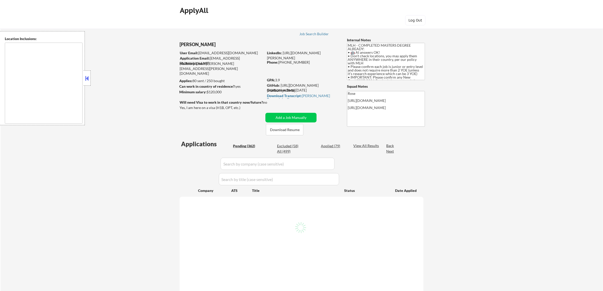
select select ""pending""
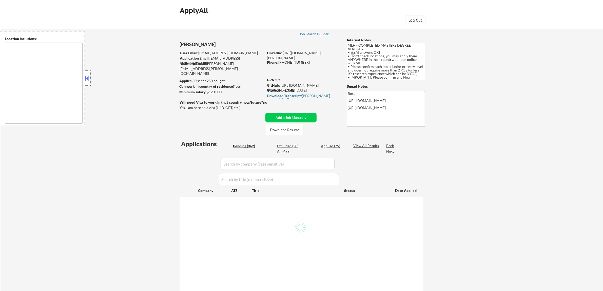
select select ""pending""
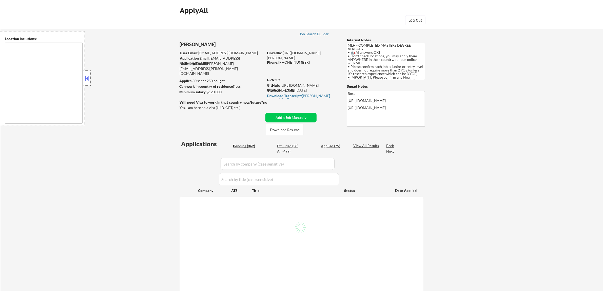
select select ""pending""
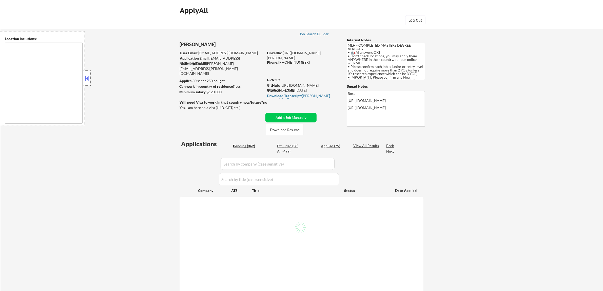
select select ""pending""
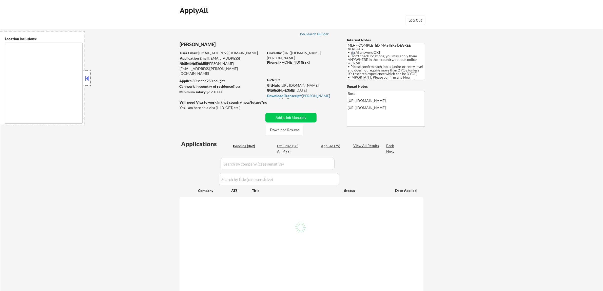
select select ""pending""
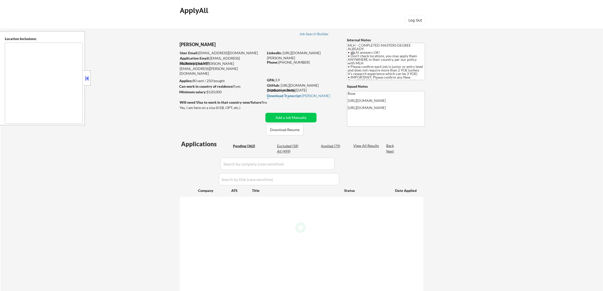
select select ""pending""
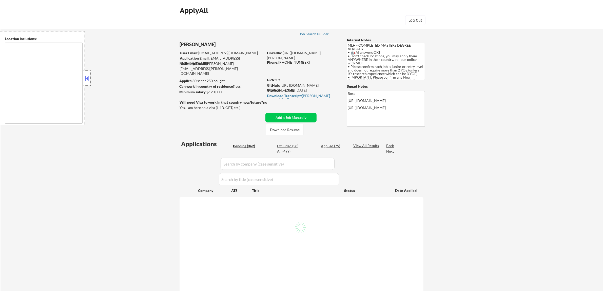
select select ""pending""
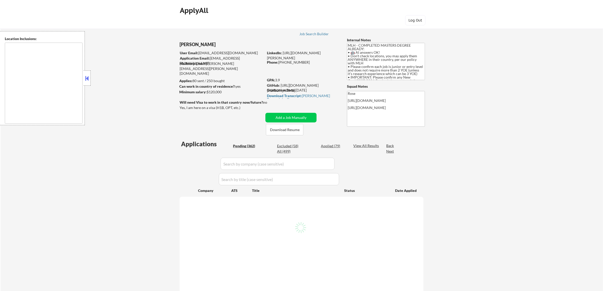
select select ""pending""
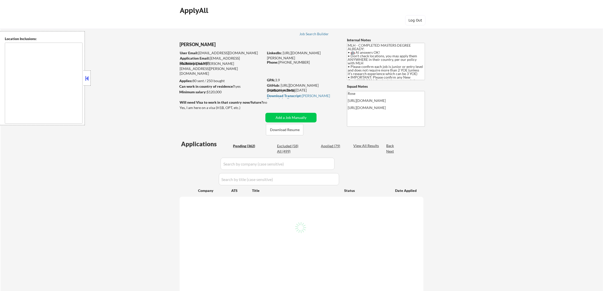
select select ""pending""
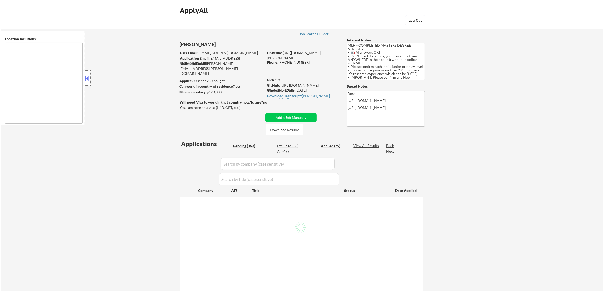
select select ""pending""
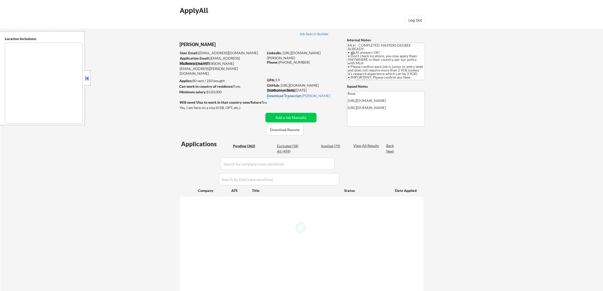
select select ""pending""
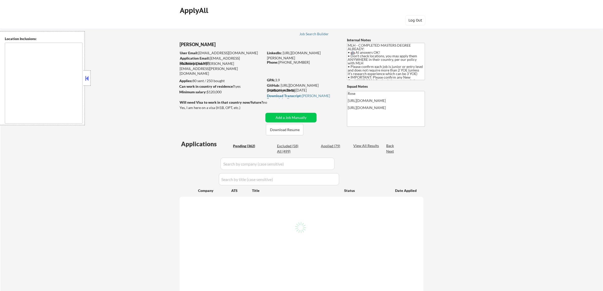
select select ""pending""
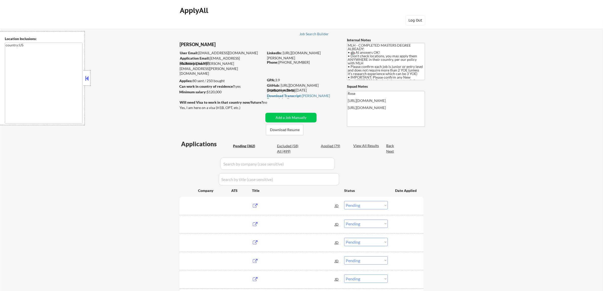
type textarea "country:[GEOGRAPHIC_DATA]"
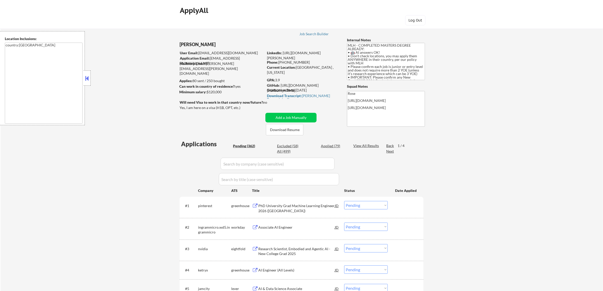
click at [86, 79] on button at bounding box center [87, 78] width 6 height 8
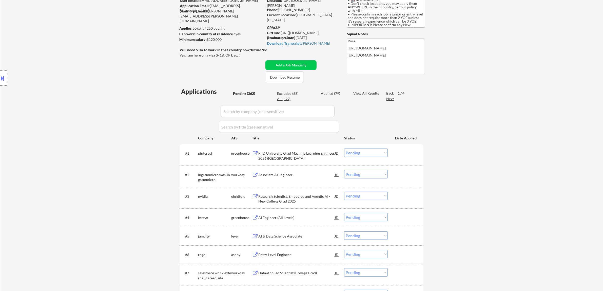
scroll to position [63, 0]
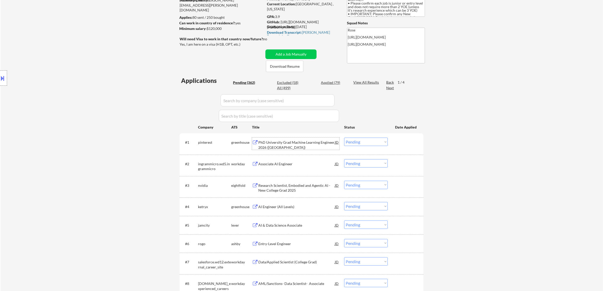
click at [309, 139] on div "PhD University Grad Machine Learning Engineer 2026 (USA)" at bounding box center [296, 144] width 77 height 12
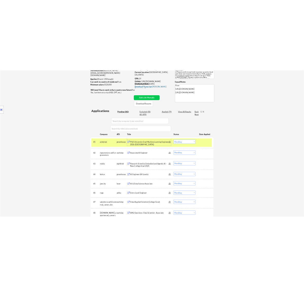
scroll to position [32, 0]
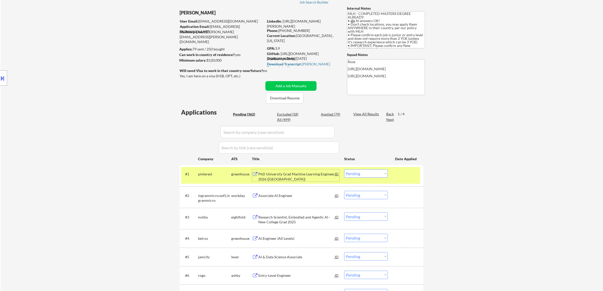
drag, startPoint x: 385, startPoint y: 173, endPoint x: 387, endPoint y: 176, distance: 4.2
click at [385, 173] on select "Choose an option... Pending Applied Excluded (Questions) Excluded (Expired) Exc…" at bounding box center [366, 173] width 44 height 8
click at [344, 169] on select "Choose an option... Pending Applied Excluded (Questions) Excluded (Expired) Exc…" at bounding box center [366, 173] width 44 height 8
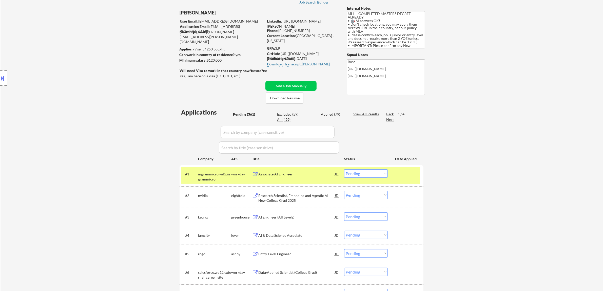
click at [305, 173] on div "Associate AI Engineer" at bounding box center [296, 174] width 77 height 5
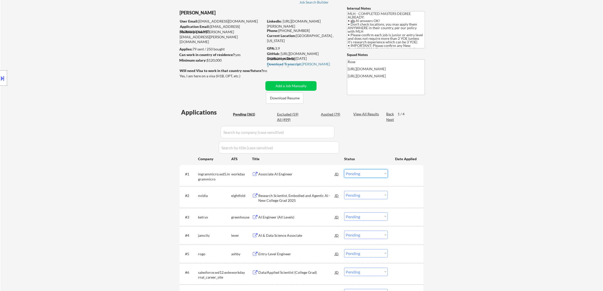
click at [372, 173] on select "Choose an option... Pending Applied Excluded (Questions) Excluded (Expired) Exc…" at bounding box center [366, 173] width 44 height 8
click at [344, 169] on select "Choose an option... Pending Applied Excluded (Questions) Excluded (Expired) Exc…" at bounding box center [366, 173] width 44 height 8
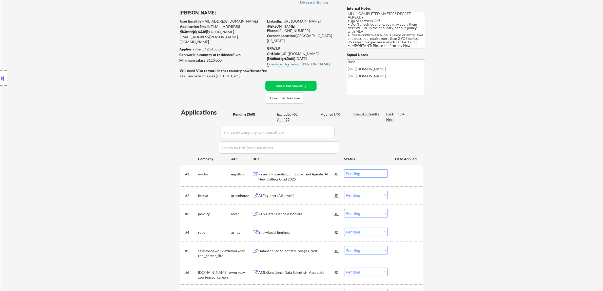
click at [272, 176] on div "Research Scientist, Embodied and Agentic AI - New College Grad 2025" at bounding box center [296, 177] width 77 height 10
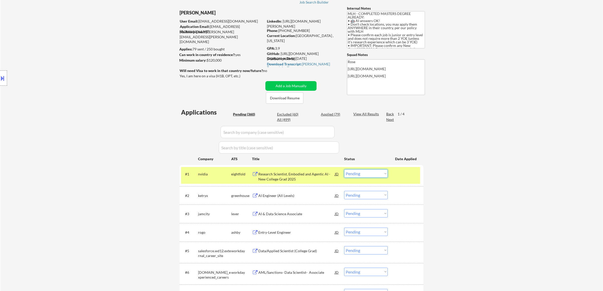
click at [375, 171] on select "Choose an option... Pending Applied Excluded (Questions) Excluded (Expired) Exc…" at bounding box center [366, 173] width 44 height 8
click at [344, 169] on select "Choose an option... Pending Applied Excluded (Questions) Excluded (Expired) Exc…" at bounding box center [366, 173] width 44 height 8
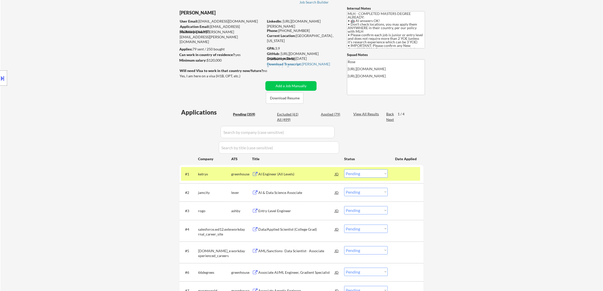
click at [318, 177] on div "AI Engineer (All Levels)" at bounding box center [296, 173] width 77 height 9
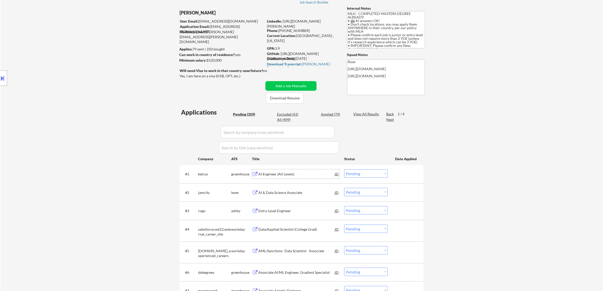
click at [360, 173] on select "Choose an option... Pending Applied Excluded (Questions) Excluded (Expired) Exc…" at bounding box center [366, 173] width 44 height 8
click at [344, 169] on select "Choose an option... Pending Applied Excluded (Questions) Excluded (Expired) Exc…" at bounding box center [366, 173] width 44 height 8
click at [299, 176] on div "AI & Data Science Associate" at bounding box center [296, 174] width 77 height 5
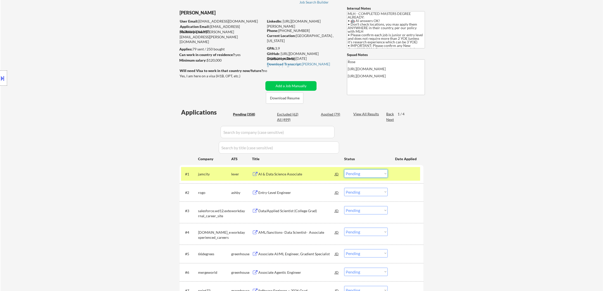
click at [371, 173] on select "Choose an option... Pending Applied Excluded (Questions) Excluded (Expired) Exc…" at bounding box center [366, 173] width 44 height 8
click at [344, 169] on select "Choose an option... Pending Applied Excluded (Questions) Excluded (Expired) Exc…" at bounding box center [366, 173] width 44 height 8
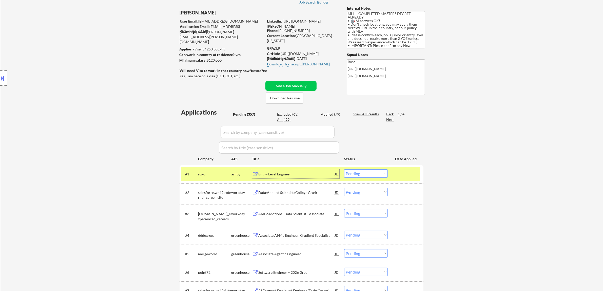
click at [298, 177] on div "Entry-Level Engineer" at bounding box center [296, 173] width 77 height 9
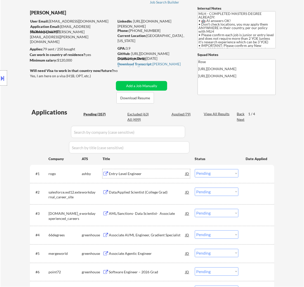
click at [203, 174] on select "Choose an option... Pending Applied Excluded (Questions) Excluded (Expired) Exc…" at bounding box center [217, 173] width 44 height 8
click at [195, 169] on select "Choose an option... Pending Applied Excluded (Questions) Excluded (Expired) Exc…" at bounding box center [217, 173] width 44 height 8
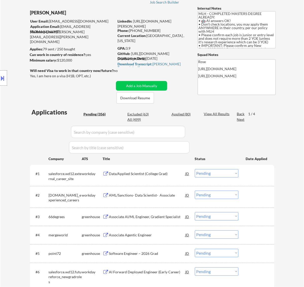
click at [156, 175] on div "Data/Applied Scientist (College Grad)" at bounding box center [147, 174] width 77 height 5
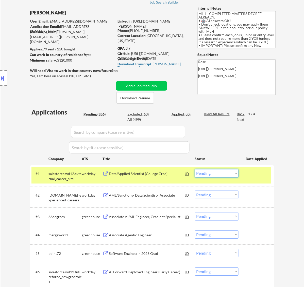
click at [231, 172] on select "Choose an option... Pending Applied Excluded (Questions) Excluded (Expired) Exc…" at bounding box center [217, 173] width 44 height 8
click at [195, 169] on select "Choose an option... Pending Applied Excluded (Questions) Excluded (Expired) Exc…" at bounding box center [217, 173] width 44 height 8
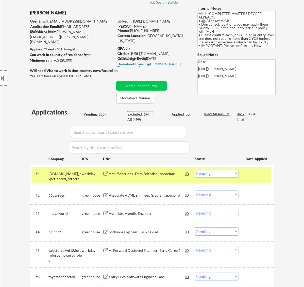
click at [134, 113] on div "Excluded (64)" at bounding box center [139, 114] width 25 height 5
select select ""excluded__other_""
select select ""excluded__bad_match_""
select select ""excluded__expired_""
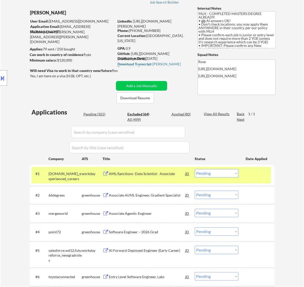
select select ""excluded__bad_match_""
select select ""excluded__expired_""
select select ""excluded__bad_match_""
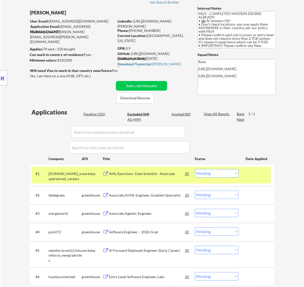
select select ""excluded__expired_""
select select ""excluded__bad_match_""
select select ""excluded__expired_""
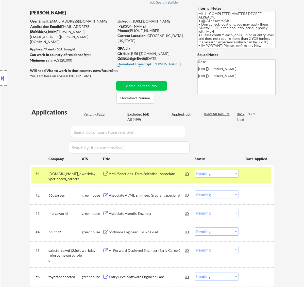
select select ""excluded__bad_match_""
select select ""excluded__location_""
select select ""excluded""
select select ""excluded__expired_""
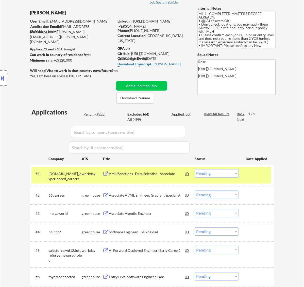
select select ""excluded__expired_""
select select ""excluded__bad_match_""
select select ""excluded__expired_""
select select ""excluded__bad_match_""
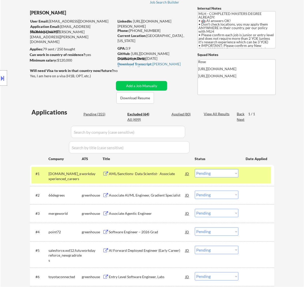
select select ""excluded""
select select ""excluded__expired_""
select select ""excluded__bad_match_""
select select ""excluded""
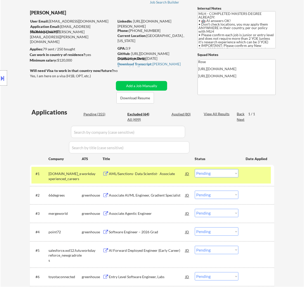
select select ""excluded__location_""
select select ""excluded__expired_""
select select ""excluded__bad_match_""
select select ""excluded__expired_""
select select ""excluded""
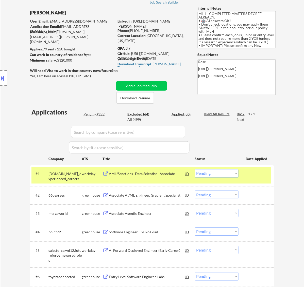
select select ""excluded__expired_""
select select ""excluded__bad_match_""
select select ""excluded""
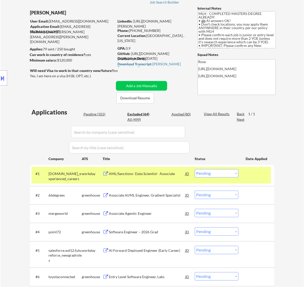
select select ""excluded__bad_match_""
select select ""excluded__expired_""
select select ""excluded__bad_match_""
select select ""excluded__expired_""
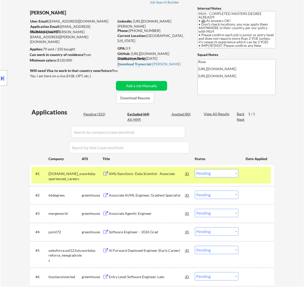
select select ""excluded__expired_""
select select ""excluded__bad_match_""
select select ""excluded__salary_""
select select ""excluded__bad_match_""
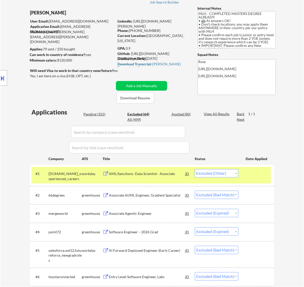
select select ""excluded__bad_match_""
select select ""excluded""
select select ""excluded__expired_""
select select ""excluded__bad_match_""
select select ""excluded__expired_""
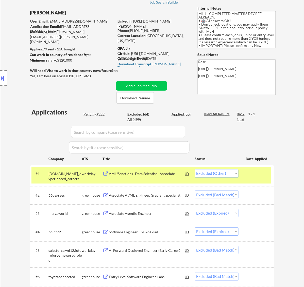
select select ""excluded__bad_match_""
select select ""excluded__expired_""
select select ""excluded__bad_match_""
select select ""excluded__expired_""
select select ""excluded__other_""
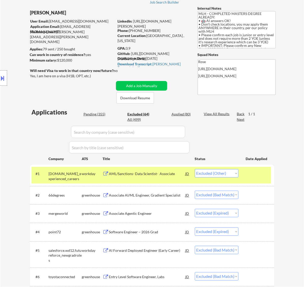
select select ""excluded__bad_match_""
select select ""excluded__expired_""
select select ""excluded__bad_match_""
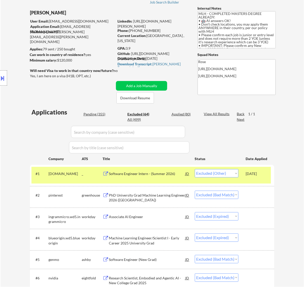
click at [167, 135] on input "input" at bounding box center [128, 132] width 114 height 12
type input "sal"
select select ""excluded__expired_""
select select ""excluded__location_""
select select ""excluded""
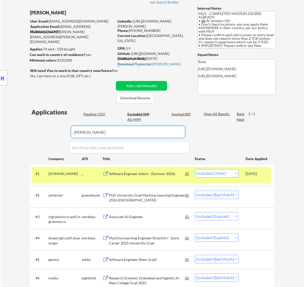
select select ""excluded""
select select ""excluded__expired_""
select select ""excluded__bad_match_""
select select ""excluded__location_""
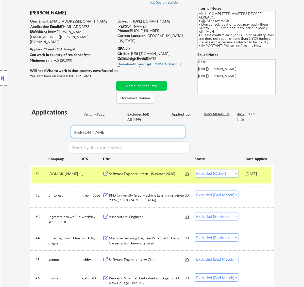
select select ""excluded__bad_match_""
select select ""excluded""
select select ""excluded__expired_""
select select ""excluded__bad_match_""
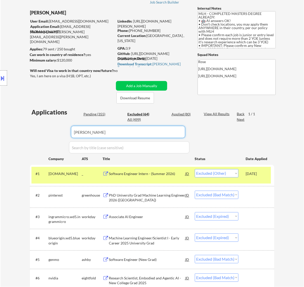
select select ""excluded__bad_match_""
select select ""excluded__expired_""
select select ""excluded__other_""
select select ""excluded__bad_match_""
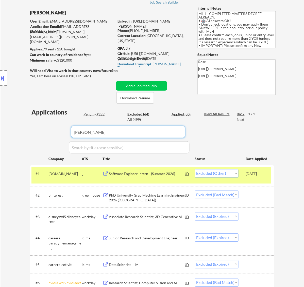
select select ""excluded__location_""
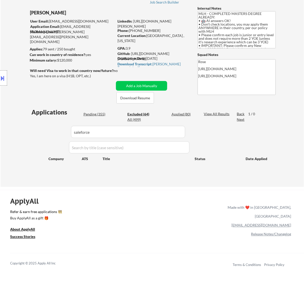
click at [231, 173] on div "Applications Pending (355) Excluded (64) Applied (80) All (499) View All Result…" at bounding box center [152, 142] width 244 height 69
click at [96, 133] on input "input" at bounding box center [128, 132] width 114 height 12
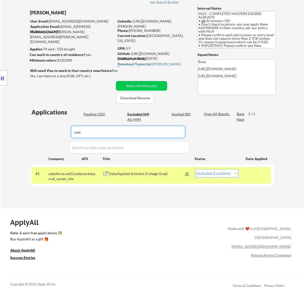
type input "sale"
click at [235, 174] on select "Choose an option... Pending Applied Excluded (Questions) Excluded (Expired) Exc…" at bounding box center [217, 173] width 44 height 8
click at [195, 169] on select "Choose an option... Pending Applied Excluded (Questions) Excluded (Expired) Exc…" at bounding box center [217, 173] width 44 height 8
click at [103, 115] on div "Pending (355)" at bounding box center [95, 114] width 25 height 5
select select ""pending""
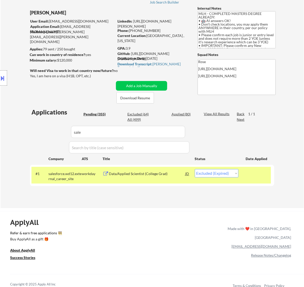
select select ""pending""
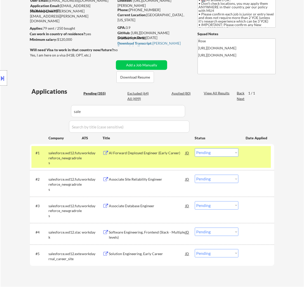
scroll to position [63, 0]
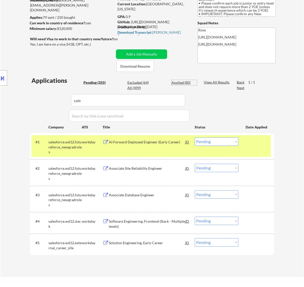
click at [184, 80] on div "Applied (80)" at bounding box center [183, 82] width 25 height 5
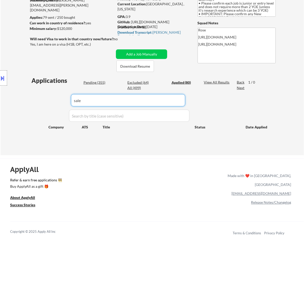
click at [133, 101] on input "input" at bounding box center [128, 100] width 114 height 12
type input "salesforce"
click at [99, 81] on div "Pending (355)" at bounding box center [95, 82] width 25 height 5
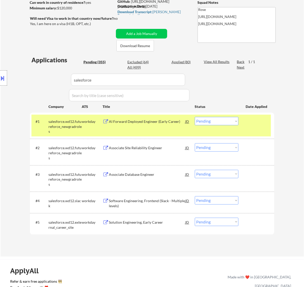
scroll to position [95, 0]
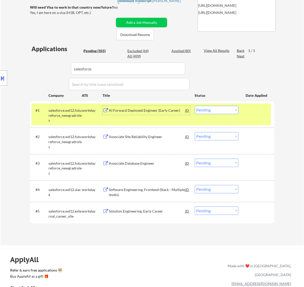
click at [154, 112] on div "AI Forward Deployed Engineer (Early Career)" at bounding box center [147, 110] width 77 height 5
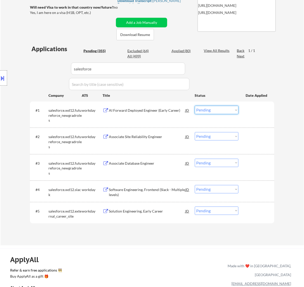
click at [216, 108] on select "Choose an option... Pending Applied Excluded (Questions) Excluded (Expired) Exc…" at bounding box center [217, 110] width 44 height 8
click at [195, 106] on select "Choose an option... Pending Applied Excluded (Questions) Excluded (Expired) Exc…" at bounding box center [217, 110] width 44 height 8
select select ""pending""
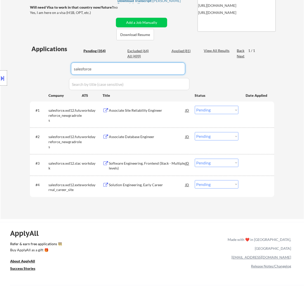
drag, startPoint x: 108, startPoint y: 70, endPoint x: 51, endPoint y: 69, distance: 57.8
click at [51, 69] on body "← Return to /applysquad Mailslurp Inbox Job Search Builder Shlok Tomar User Ema…" at bounding box center [152, 48] width 304 height 287
select select ""pending""
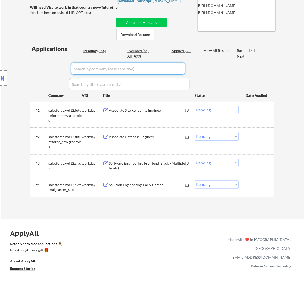
select select ""pending""
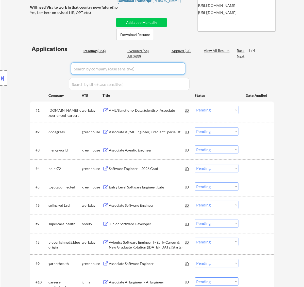
click at [155, 111] on div "AML/Sanctions- Data Scientist- Associate" at bounding box center [147, 110] width 77 height 5
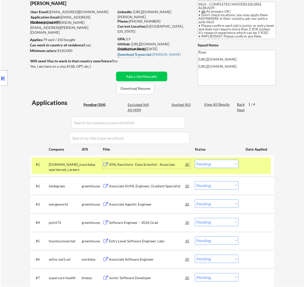
scroll to position [32, 0]
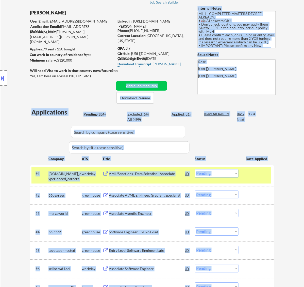
drag, startPoint x: 91, startPoint y: 77, endPoint x: 32, endPoint y: 76, distance: 59.6
click at [32, 76] on body "← Return to /applysquad Mailslurp Inbox Job Search Builder Shlok Tomar User Ema…" at bounding box center [152, 111] width 304 height 287
click at [18, 84] on div "Location Inclusions: country:US" at bounding box center [45, 78] width 91 height 94
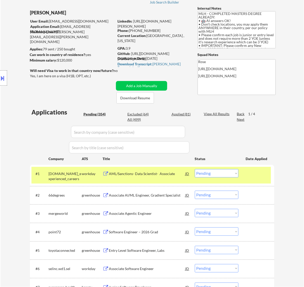
drag, startPoint x: 90, startPoint y: 74, endPoint x: 34, endPoint y: 74, distance: 56.3
click at [34, 74] on div "Location Inclusions: country:US" at bounding box center [45, 78] width 91 height 94
click at [248, 174] on div at bounding box center [257, 173] width 22 height 9
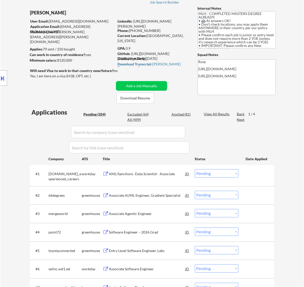
scroll to position [63, 0]
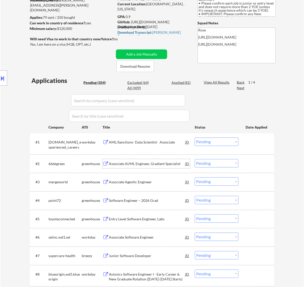
click at [167, 165] on div "Associate AI/ML Engineer, Gradient Specialist" at bounding box center [147, 163] width 77 height 5
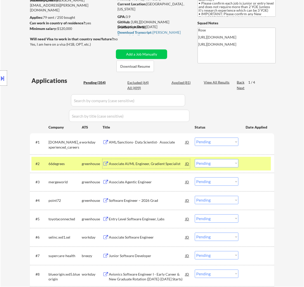
click at [210, 160] on select "Choose an option... Pending Applied Excluded (Questions) Excluded (Expired) Exc…" at bounding box center [217, 163] width 44 height 8
click at [195, 159] on select "Choose an option... Pending Applied Excluded (Questions) Excluded (Expired) Exc…" at bounding box center [217, 163] width 44 height 8
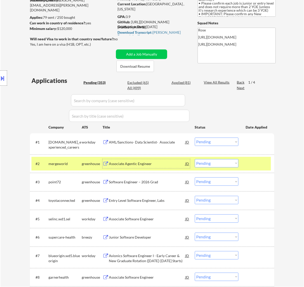
click at [148, 166] on div "Associate Agentic Engineer" at bounding box center [147, 163] width 77 height 5
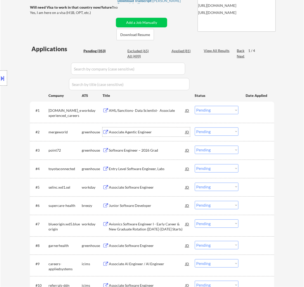
scroll to position [127, 0]
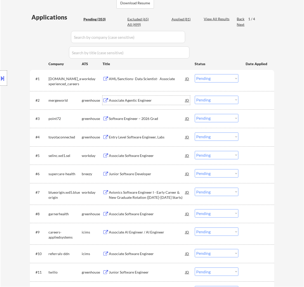
click at [135, 118] on div "Software Engineer – 2026 Grad" at bounding box center [147, 118] width 77 height 5
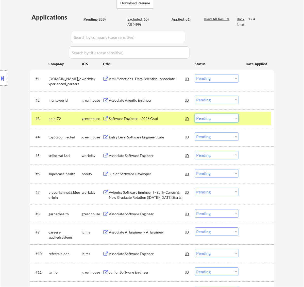
click at [226, 118] on select "Choose an option... Pending Applied Excluded (Questions) Excluded (Expired) Exc…" at bounding box center [217, 118] width 44 height 8
click at [195, 114] on select "Choose an option... Pending Applied Excluded (Questions) Excluded (Expired) Exc…" at bounding box center [217, 118] width 44 height 8
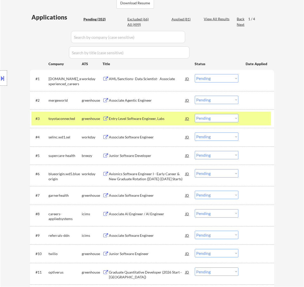
click at [168, 115] on div "Entry Level Software Engineer, Labs" at bounding box center [147, 118] width 77 height 9
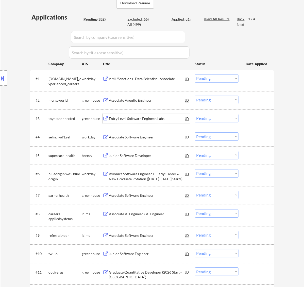
click at [207, 117] on select "Choose an option... Pending Applied Excluded (Questions) Excluded (Expired) Exc…" at bounding box center [217, 118] width 44 height 8
click at [195, 114] on select "Choose an option... Pending Applied Excluded (Questions) Excluded (Expired) Exc…" at bounding box center [217, 118] width 44 height 8
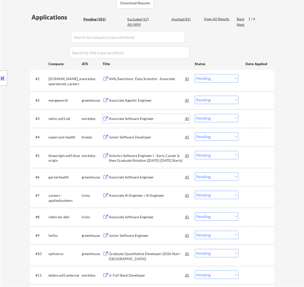
click at [155, 117] on div "Associate Software Engineer" at bounding box center [147, 118] width 77 height 5
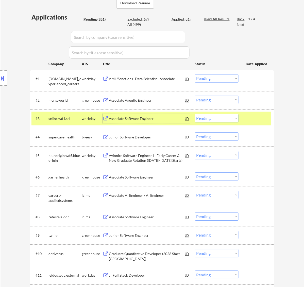
click at [215, 117] on select "Choose an option... Pending Applied Excluded (Questions) Excluded (Expired) Exc…" at bounding box center [217, 118] width 44 height 8
click at [195, 114] on select "Choose an option... Pending Applied Excluded (Questions) Excluded (Expired) Exc…" at bounding box center [217, 118] width 44 height 8
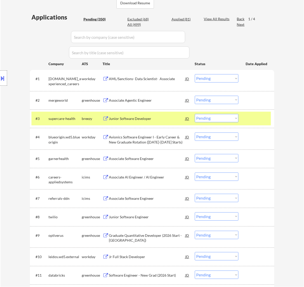
click at [147, 117] on div "Junior Software Developer" at bounding box center [147, 118] width 77 height 5
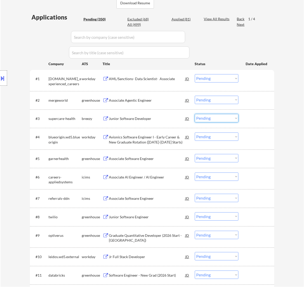
click at [212, 117] on select "Choose an option... Pending Applied Excluded (Questions) Excluded (Expired) Exc…" at bounding box center [217, 118] width 44 height 8
click at [195, 114] on select "Choose an option... Pending Applied Excluded (Questions) Excluded (Expired) Exc…" at bounding box center [217, 118] width 44 height 8
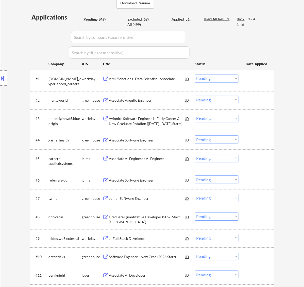
click at [143, 146] on div "#4 garnerhealth greenhouse Associate Software Engineer JD Choose an option... P…" at bounding box center [150, 140] width 239 height 14
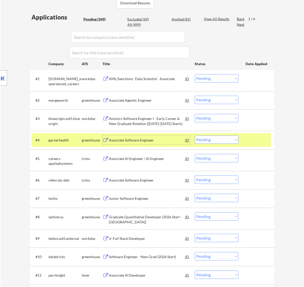
click at [157, 140] on div "Associate Software Engineer" at bounding box center [147, 140] width 77 height 5
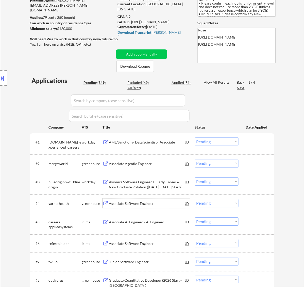
scroll to position [95, 0]
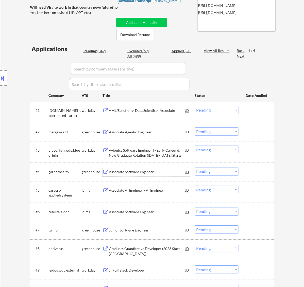
click at [213, 171] on select "Choose an option... Pending Applied Excluded (Questions) Excluded (Expired) Exc…" at bounding box center [217, 171] width 44 height 8
click at [195, 167] on select "Choose an option... Pending Applied Excluded (Questions) Excluded (Expired) Exc…" at bounding box center [217, 171] width 44 height 8
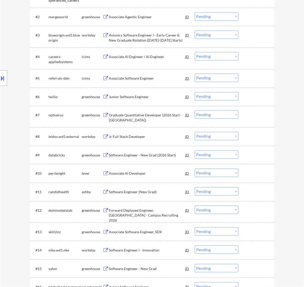
scroll to position [222, 0]
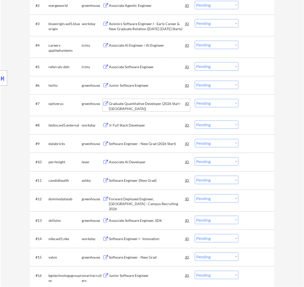
click at [148, 106] on div "Graduate Quantitative Developer (2026 Start - Austin)" at bounding box center [147, 106] width 77 height 10
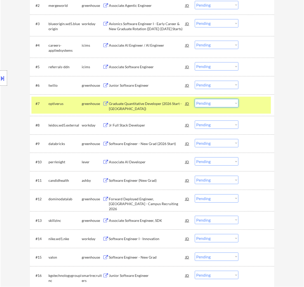
click at [218, 104] on select "Choose an option... Pending Applied Excluded (Questions) Excluded (Expired) Exc…" at bounding box center [217, 103] width 44 height 8
click at [195, 99] on select "Choose an option... Pending Applied Excluded (Questions) Excluded (Expired) Exc…" at bounding box center [217, 103] width 44 height 8
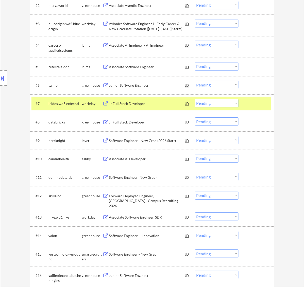
click at [254, 105] on div at bounding box center [257, 103] width 22 height 9
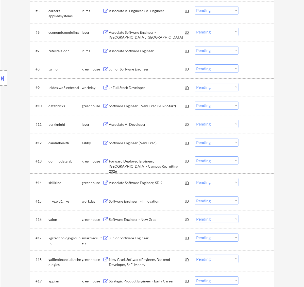
scroll to position [285, 0]
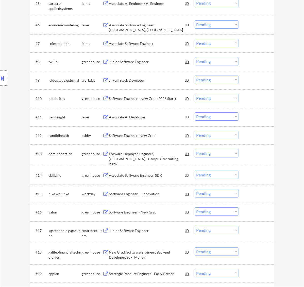
click at [137, 118] on div "Associate AI Developer" at bounding box center [147, 117] width 77 height 5
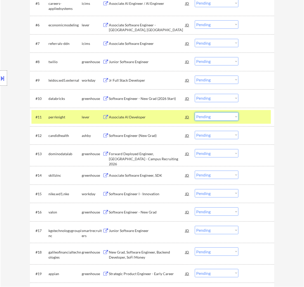
click at [217, 117] on select "Choose an option... Pending Applied Excluded (Questions) Excluded (Expired) Exc…" at bounding box center [217, 116] width 44 height 8
click at [195, 112] on select "Choose an option... Pending Applied Excluded (Questions) Excluded (Expired) Exc…" at bounding box center [217, 116] width 44 height 8
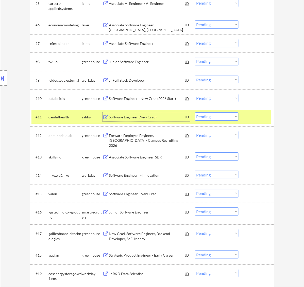
click at [169, 115] on div "Software Engineer (New Grad)" at bounding box center [147, 117] width 77 height 5
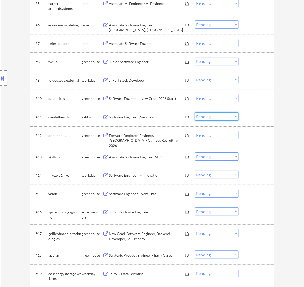
click at [210, 116] on select "Choose an option... Pending Applied Excluded (Questions) Excluded (Expired) Exc…" at bounding box center [217, 116] width 44 height 8
click at [195, 112] on select "Choose an option... Pending Applied Excluded (Questions) Excluded (Expired) Exc…" at bounding box center [217, 116] width 44 height 8
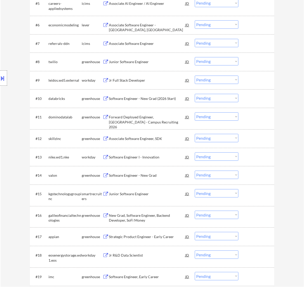
click at [143, 117] on div "Forward Deployed Engineer, New Grad - Campus Recruiting 2026" at bounding box center [147, 122] width 77 height 15
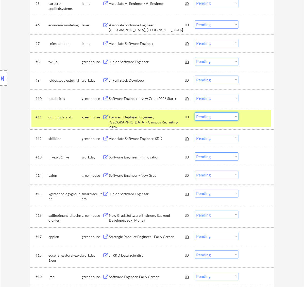
click at [209, 117] on select "Choose an option... Pending Applied Excluded (Questions) Excluded (Expired) Exc…" at bounding box center [217, 116] width 44 height 8
click at [195, 112] on select "Choose an option... Pending Applied Excluded (Questions) Excluded (Expired) Exc…" at bounding box center [217, 116] width 44 height 8
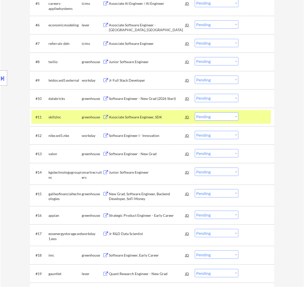
click at [174, 115] on div "Associate Software Engineer, SDK" at bounding box center [147, 117] width 77 height 5
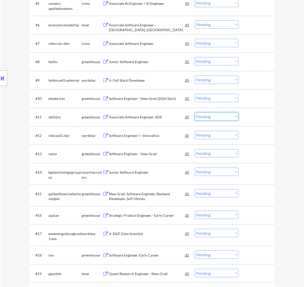
click at [211, 116] on select "Choose an option... Pending Applied Excluded (Questions) Excluded (Expired) Exc…" at bounding box center [217, 116] width 44 height 8
click at [195, 112] on select "Choose an option... Pending Applied Excluded (Questions) Excluded (Expired) Exc…" at bounding box center [217, 116] width 44 height 8
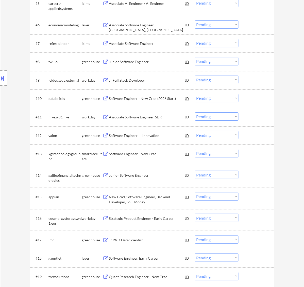
scroll to position [317, 0]
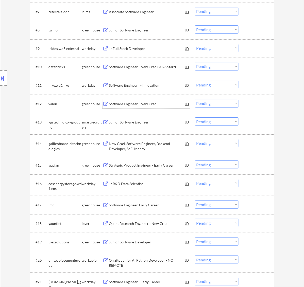
click at [148, 105] on div "Software Engineer - New Grad" at bounding box center [147, 103] width 77 height 5
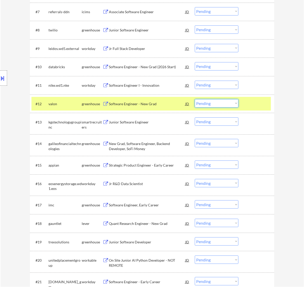
click at [211, 104] on select "Choose an option... Pending Applied Excluded (Questions) Excluded (Expired) Exc…" at bounding box center [217, 103] width 44 height 8
click at [195, 99] on select "Choose an option... Pending Applied Excluded (Questions) Excluded (Expired) Exc…" at bounding box center [217, 103] width 44 height 8
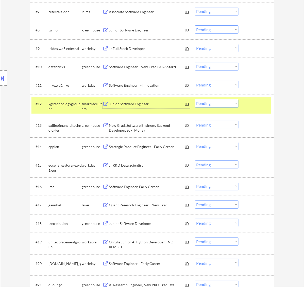
click at [154, 100] on div "Junior Software Engineer" at bounding box center [147, 103] width 77 height 9
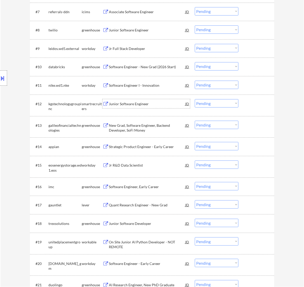
click at [224, 102] on select "Choose an option... Pending Applied Excluded (Questions) Excluded (Expired) Exc…" at bounding box center [217, 103] width 44 height 8
click at [195, 99] on select "Choose an option... Pending Applied Excluded (Questions) Excluded (Expired) Exc…" at bounding box center [217, 103] width 44 height 8
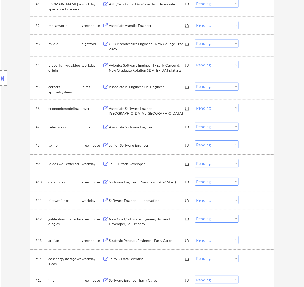
scroll to position [190, 0]
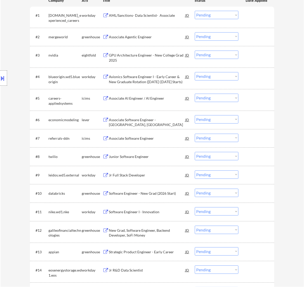
click at [141, 117] on div "Associate Software Engineer - Moscow, ID" at bounding box center [147, 119] width 77 height 9
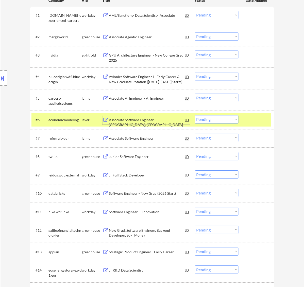
click at [230, 117] on select "Choose an option... Pending Applied Excluded (Questions) Excluded (Expired) Exc…" at bounding box center [217, 119] width 44 height 8
click at [195, 115] on select "Choose an option... Pending Applied Excluded (Questions) Excluded (Expired) Exc…" at bounding box center [217, 119] width 44 height 8
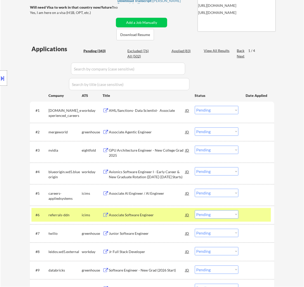
scroll to position [127, 0]
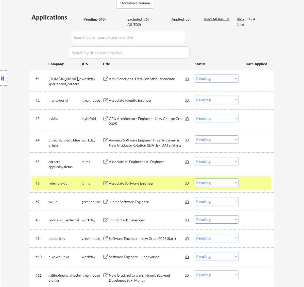
click at [248, 179] on div at bounding box center [257, 183] width 22 height 9
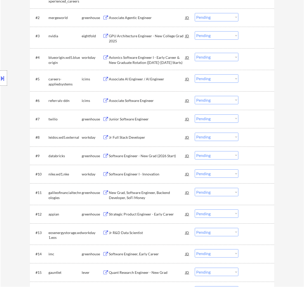
scroll to position [222, 0]
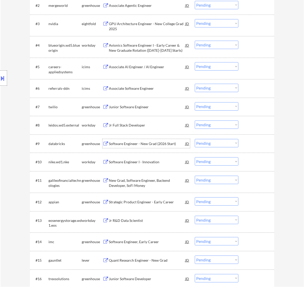
click at [147, 141] on div "Software Engineer - New Grad (2026 Start)" at bounding box center [147, 143] width 77 height 5
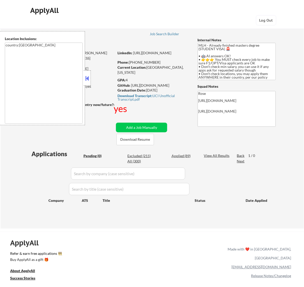
click at [86, 80] on button at bounding box center [87, 78] width 6 height 8
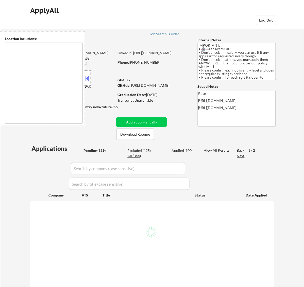
click at [88, 76] on button at bounding box center [87, 78] width 6 height 8
select select ""pending""
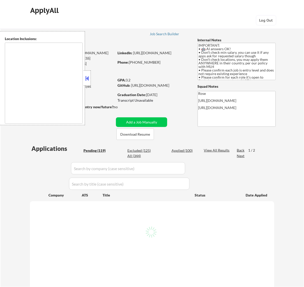
select select ""pending""
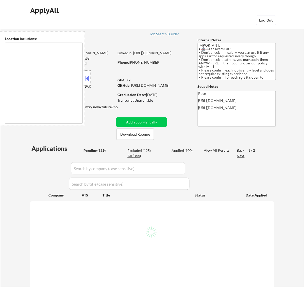
select select ""pending""
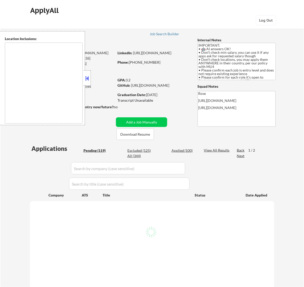
select select ""pending""
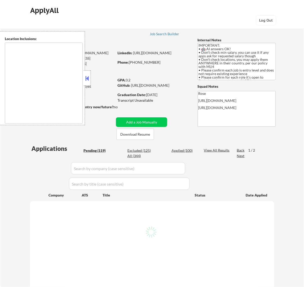
select select ""pending""
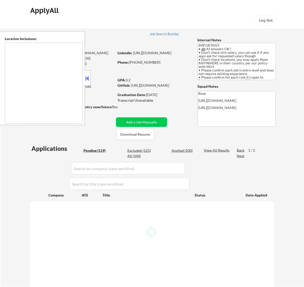
select select ""pending""
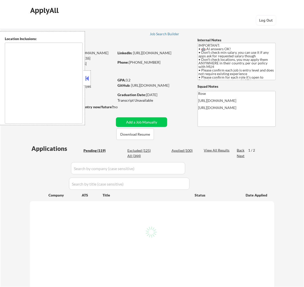
select select ""pending""
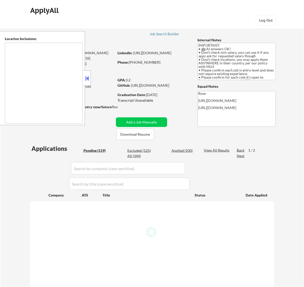
select select ""pending""
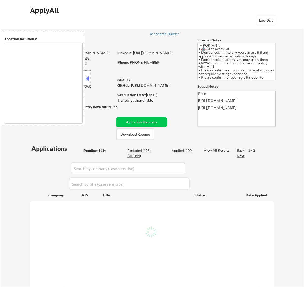
select select ""pending""
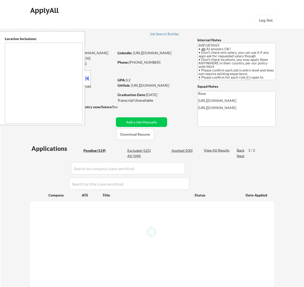
select select ""pending""
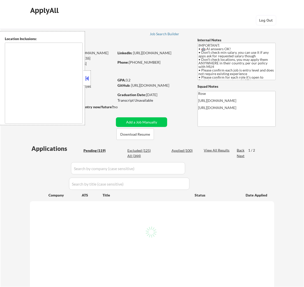
select select ""pending""
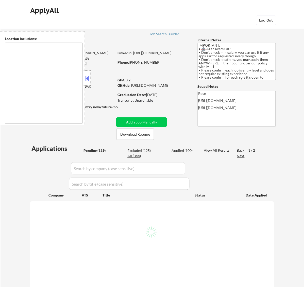
select select ""pending""
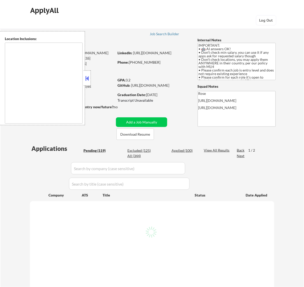
select select ""pending""
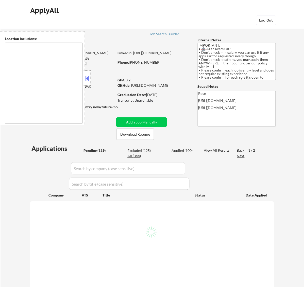
select select ""pending""
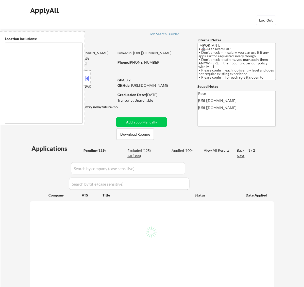
select select ""pending""
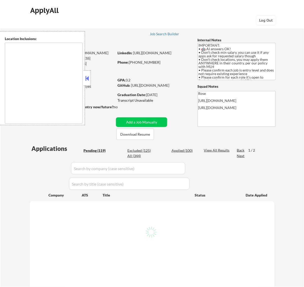
select select ""pending""
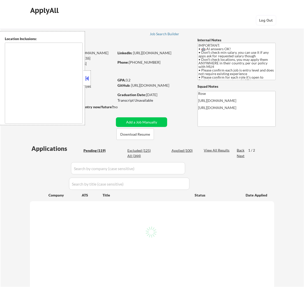
select select ""pending""
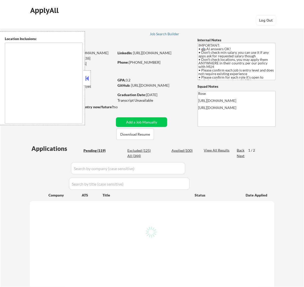
select select ""pending""
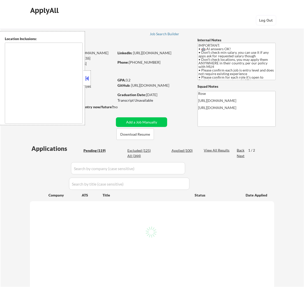
select select ""pending""
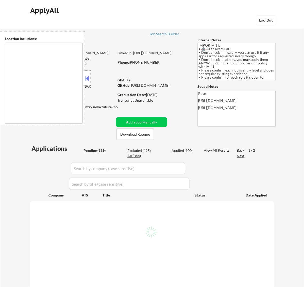
select select ""pending""
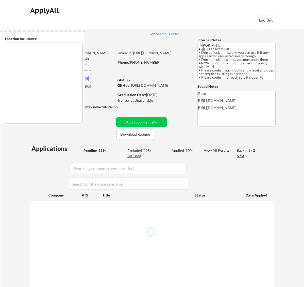
select select ""pending""
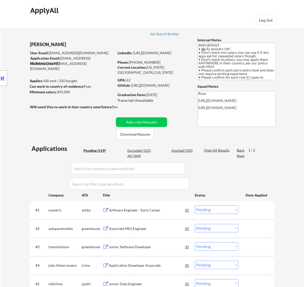
scroll to position [32, 0]
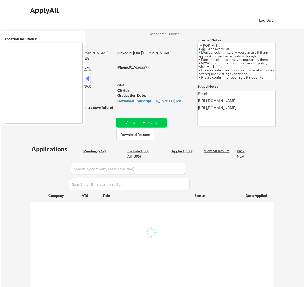
type textarea "country:[GEOGRAPHIC_DATA]"
click at [87, 79] on button at bounding box center [87, 78] width 6 height 8
select select ""pending""
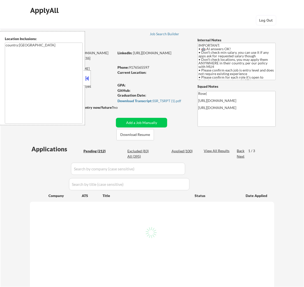
select select ""pending""
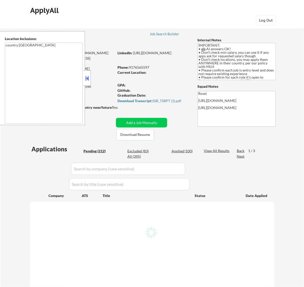
select select ""pending""
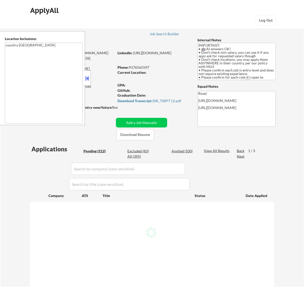
select select ""pending""
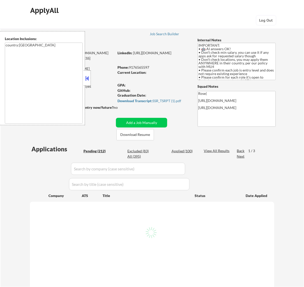
select select ""pending""
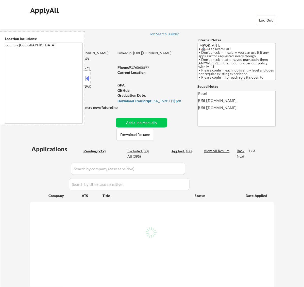
select select ""pending""
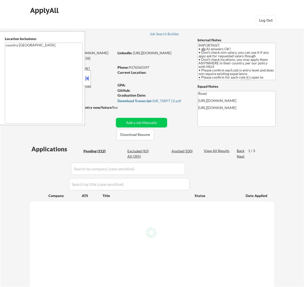
select select ""pending""
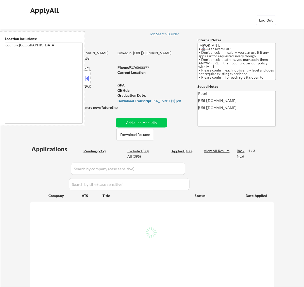
select select ""pending""
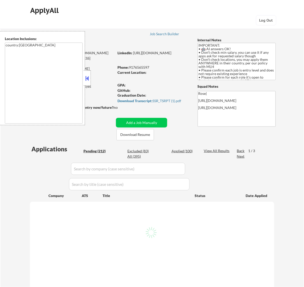
select select ""pending""
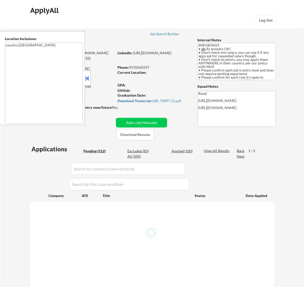
select select ""pending""
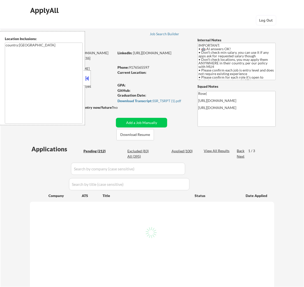
select select ""pending""
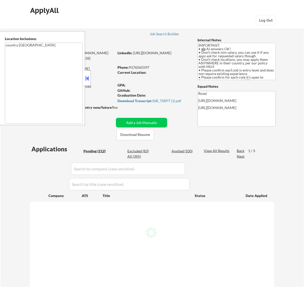
select select ""pending""
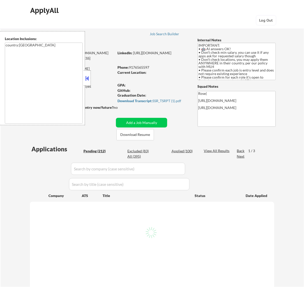
select select ""pending""
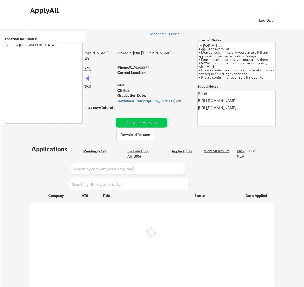
select select ""pending""
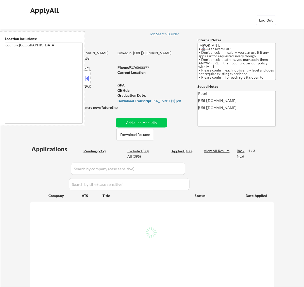
select select ""pending""
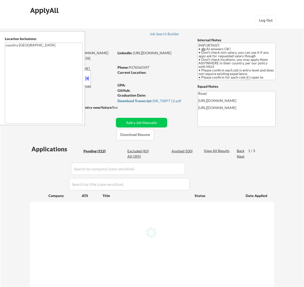
select select ""pending""
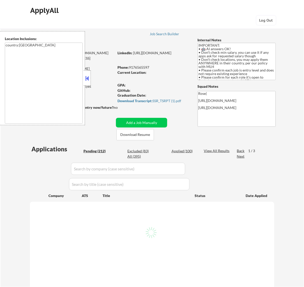
select select ""pending""
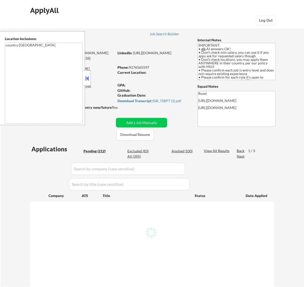
select select ""pending""
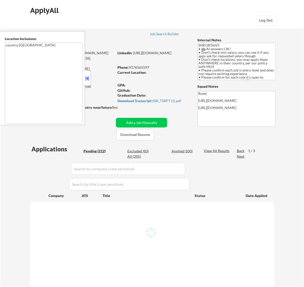
select select ""pending""
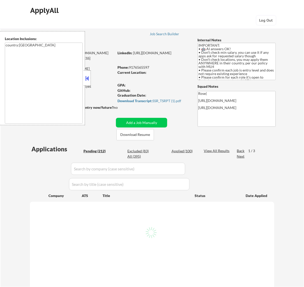
select select ""pending""
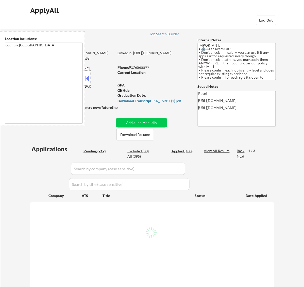
select select ""pending""
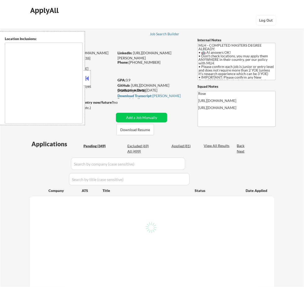
click at [88, 80] on button at bounding box center [87, 78] width 6 height 8
select select ""pending""
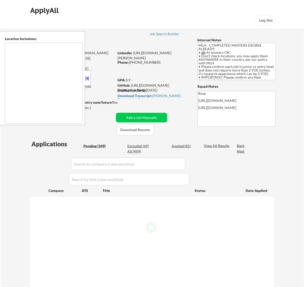
select select ""pending""
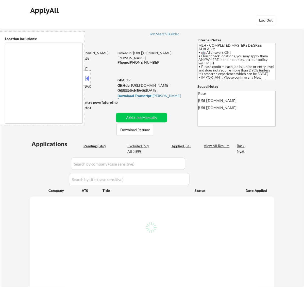
select select ""pending""
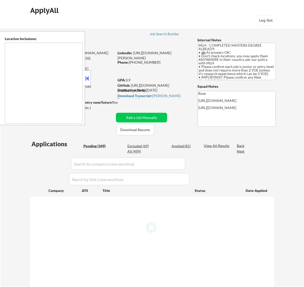
select select ""pending""
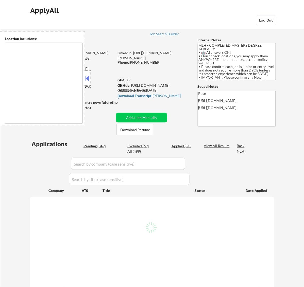
select select ""pending""
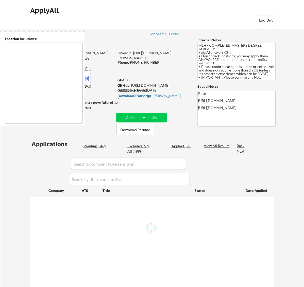
select select ""pending""
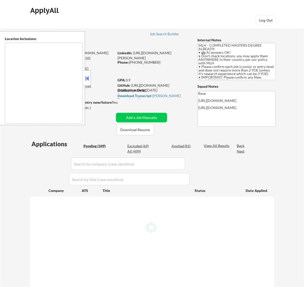
select select ""pending""
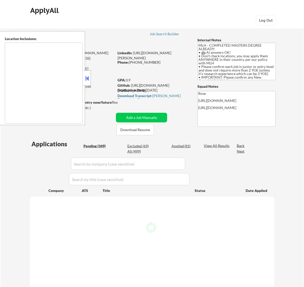
select select ""pending""
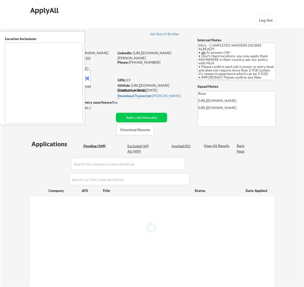
select select ""pending""
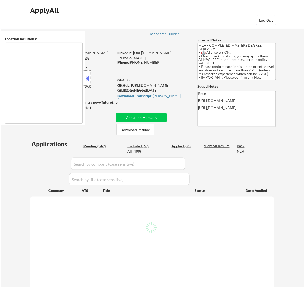
select select ""pending""
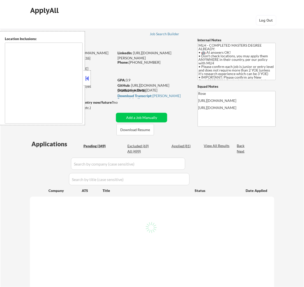
select select ""pending""
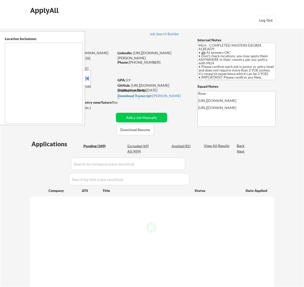
select select ""pending""
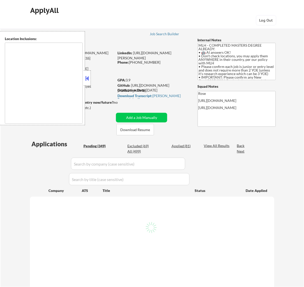
select select ""pending""
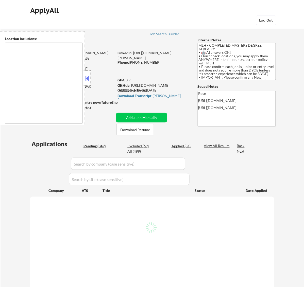
select select ""pending""
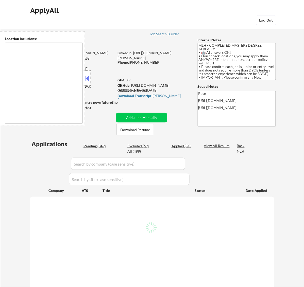
select select ""pending""
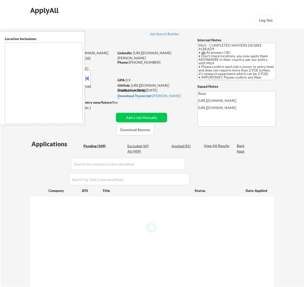
select select ""pending""
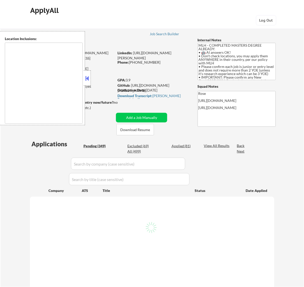
select select ""pending""
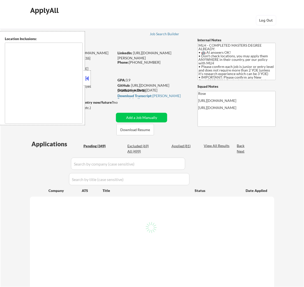
select select ""pending""
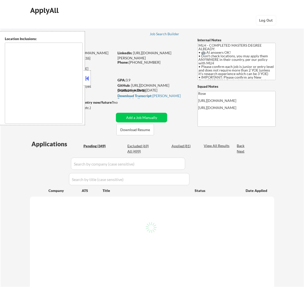
select select ""pending""
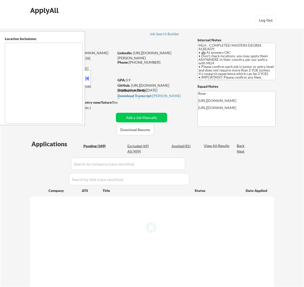
select select ""pending""
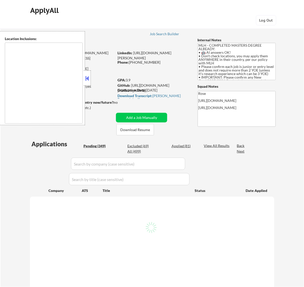
select select ""pending""
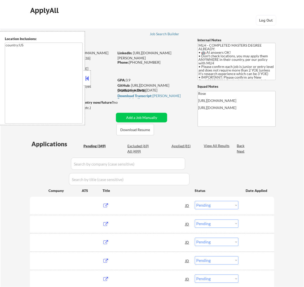
type textarea "country:[GEOGRAPHIC_DATA]"
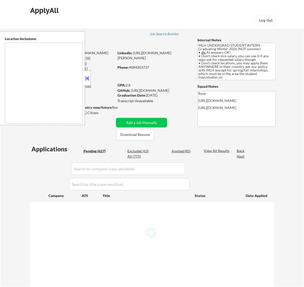
type textarea "country:[GEOGRAPHIC_DATA]"
click at [87, 78] on button at bounding box center [87, 78] width 6 height 8
select select ""pending""
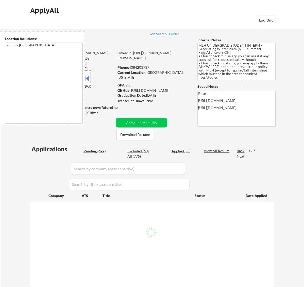
select select ""pending""
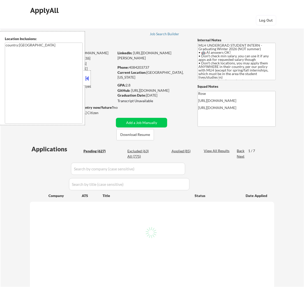
select select ""pending""
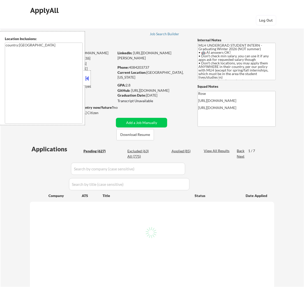
select select ""pending""
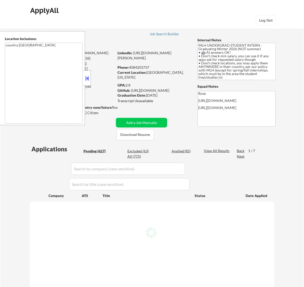
select select ""pending""
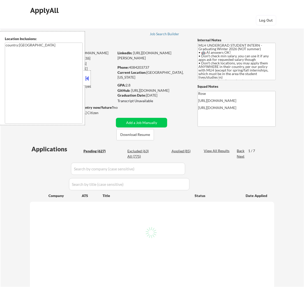
select select ""pending""
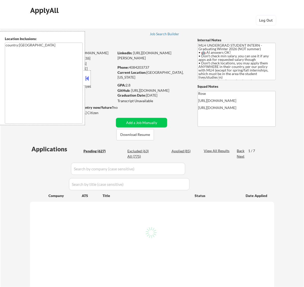
select select ""pending""
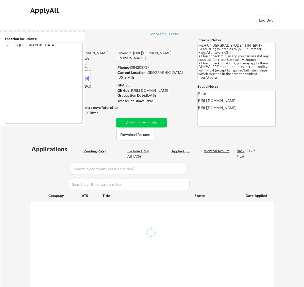
select select ""pending""
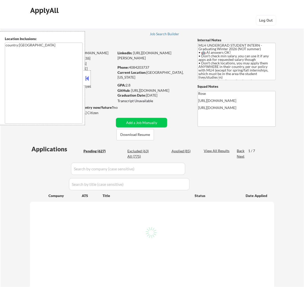
select select ""pending""
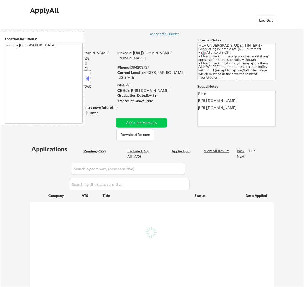
select select ""pending""
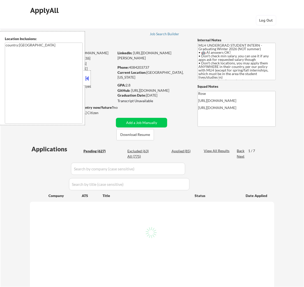
select select ""pending""
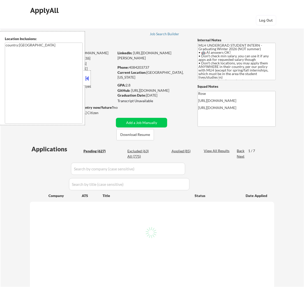
select select ""pending""
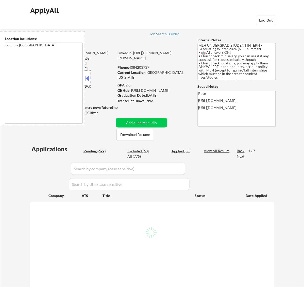
select select ""pending""
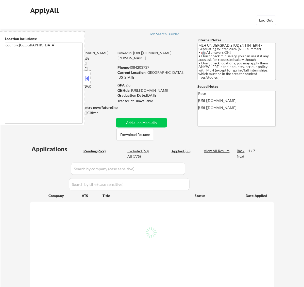
select select ""pending""
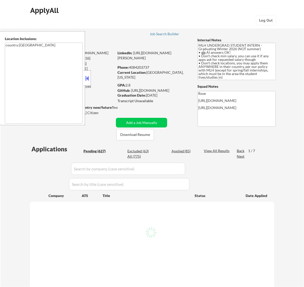
select select ""pending""
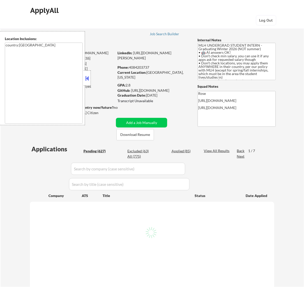
select select ""pending""
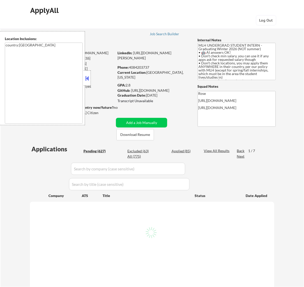
select select ""pending""
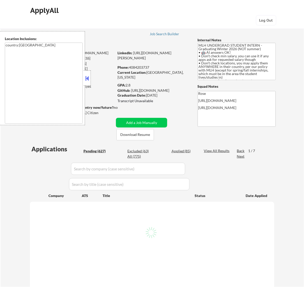
select select ""pending""
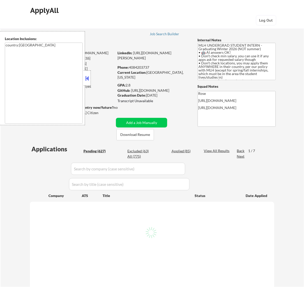
select select ""pending""
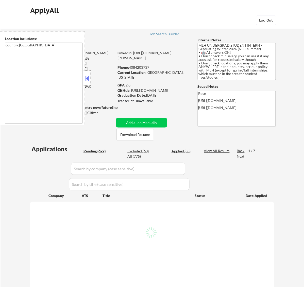
select select ""pending""
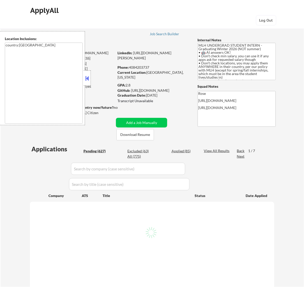
select select ""pending""
